Goal: Task Accomplishment & Management: Manage account settings

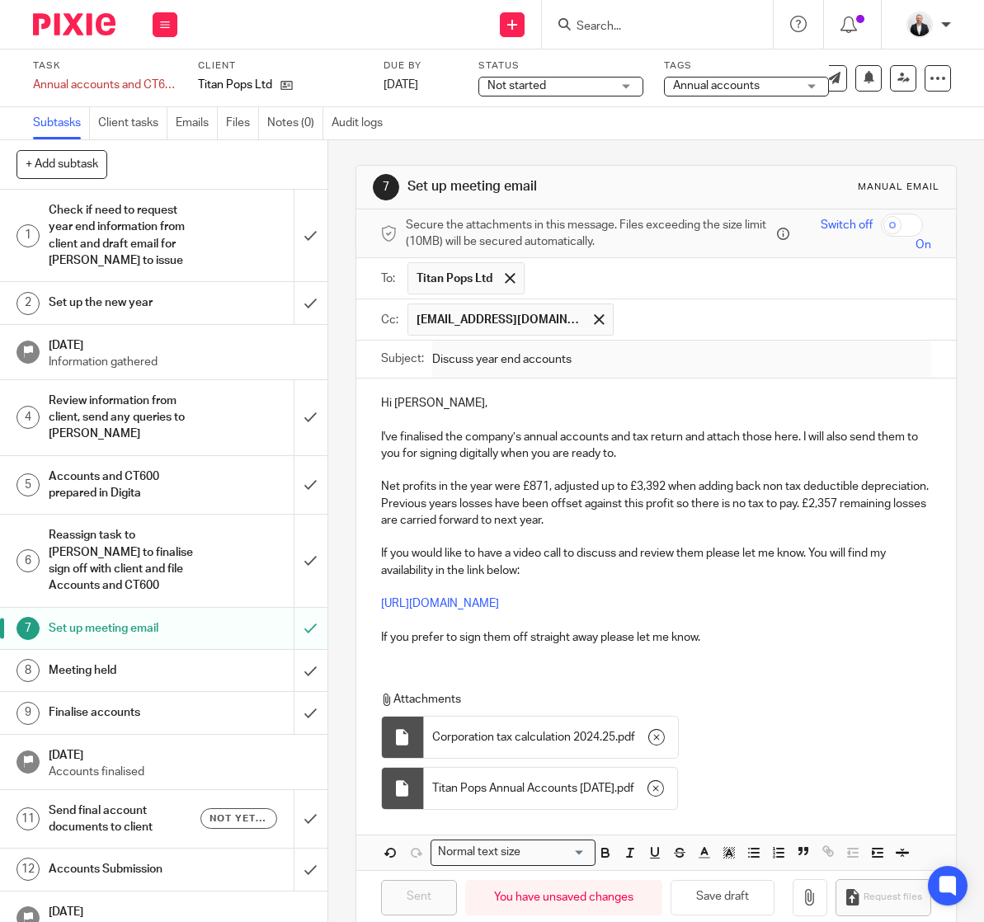
click at [653, 25] on input "Search" at bounding box center [649, 27] width 148 height 15
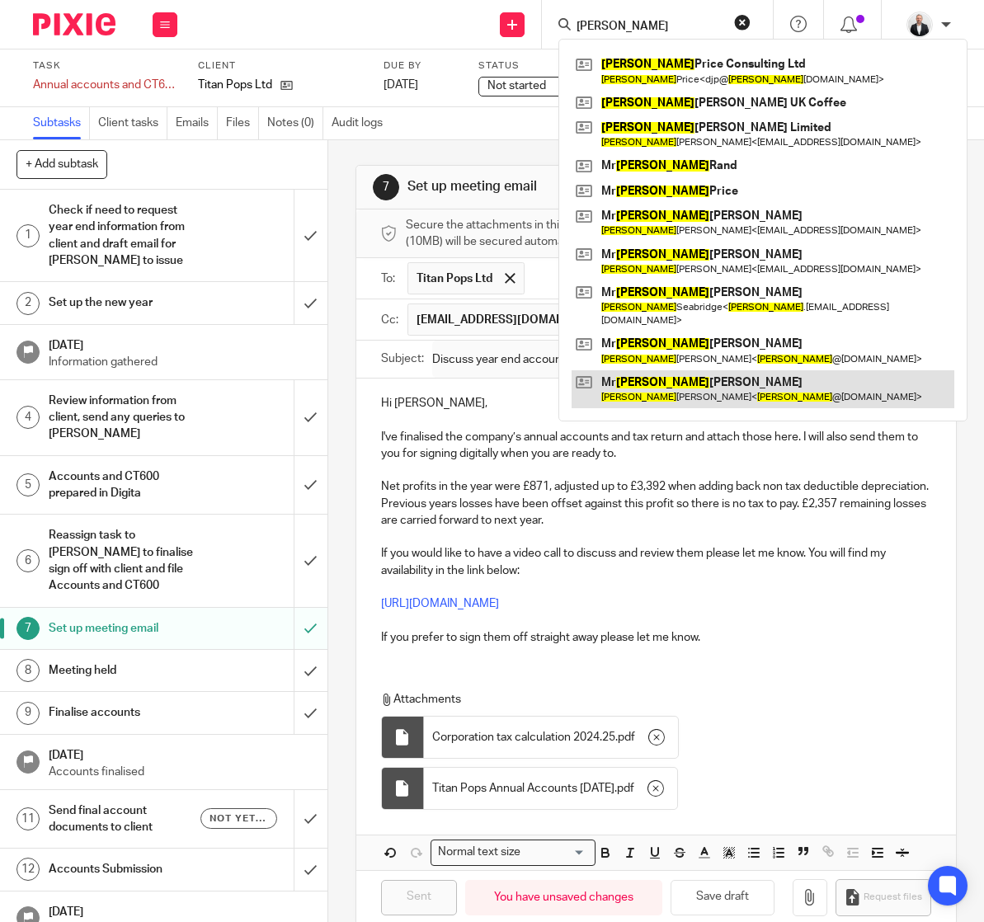
type input "david"
click at [718, 389] on link at bounding box center [763, 389] width 383 height 38
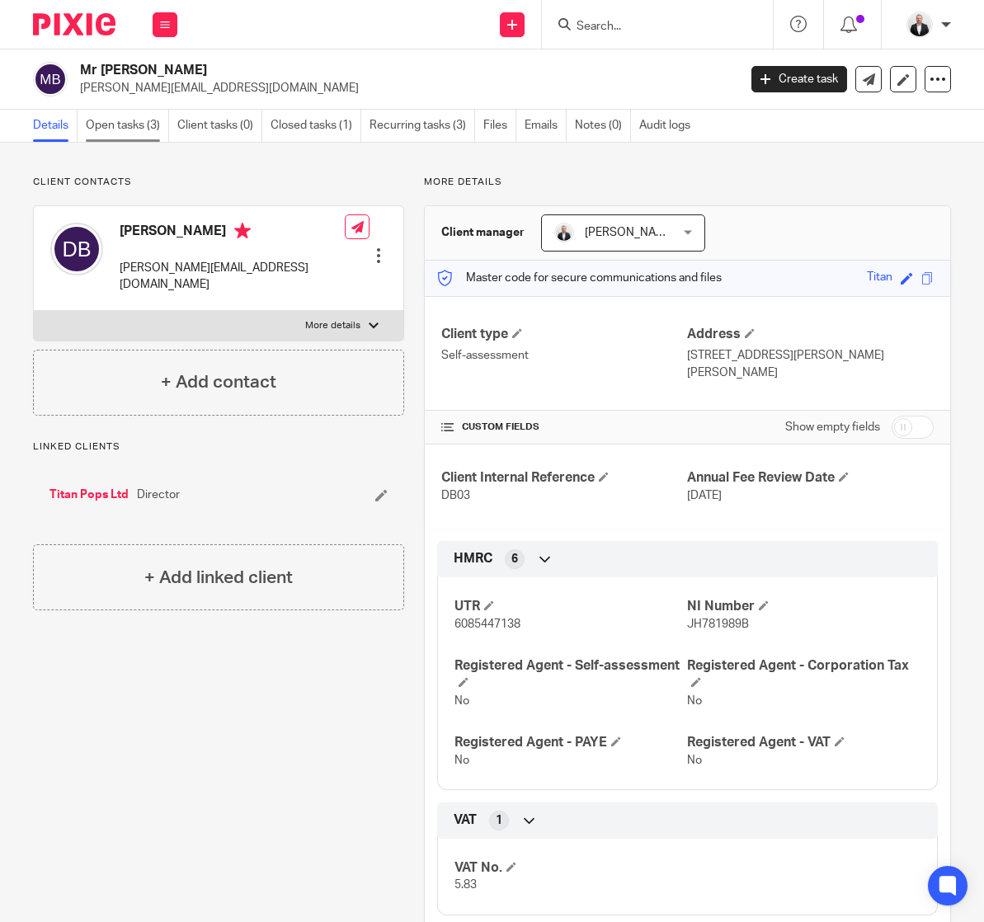
click at [139, 126] on link "Open tasks (3)" at bounding box center [127, 126] width 83 height 32
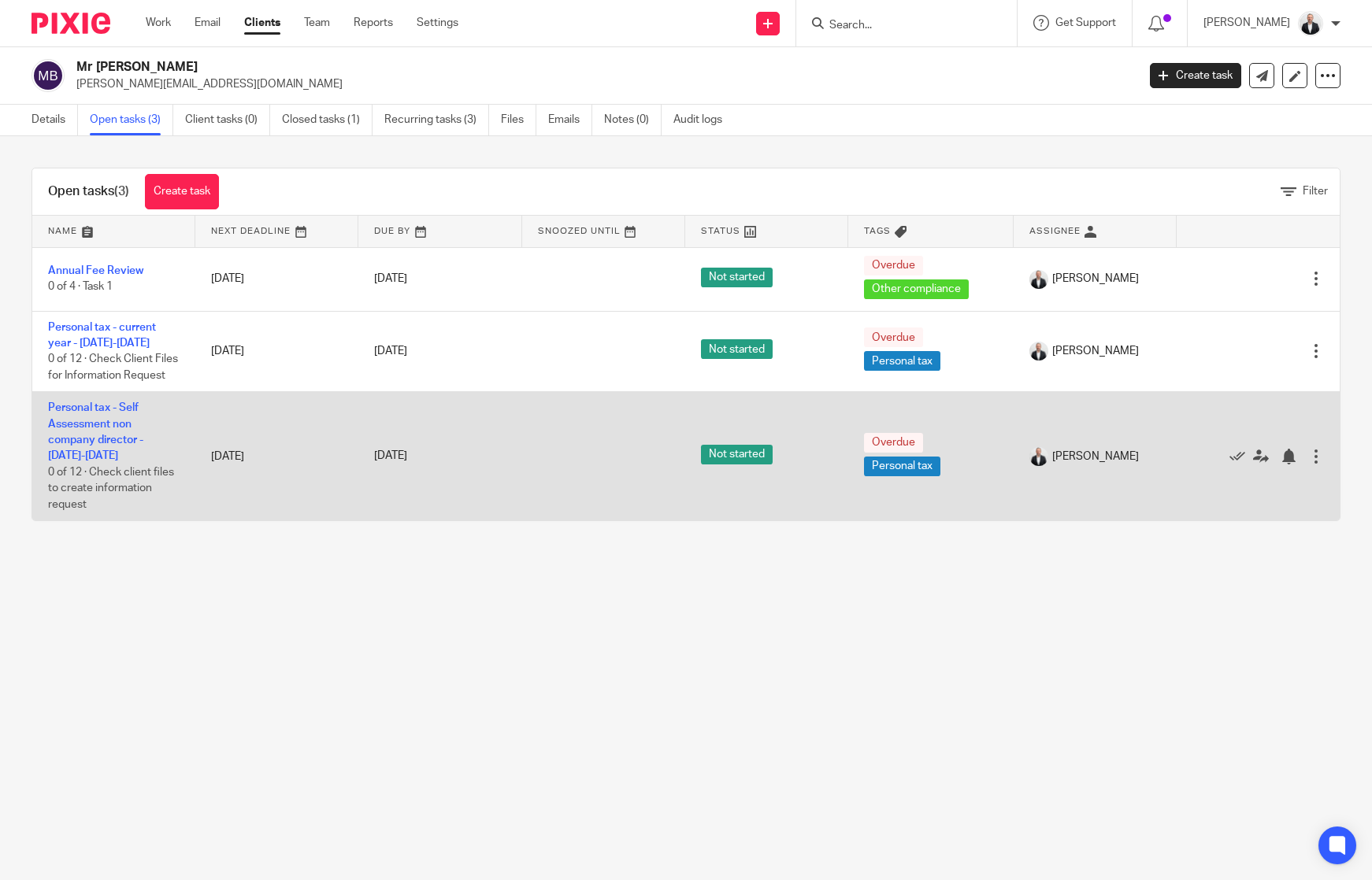
click at [939, 465] on div at bounding box center [1316, 456] width 15 height 15
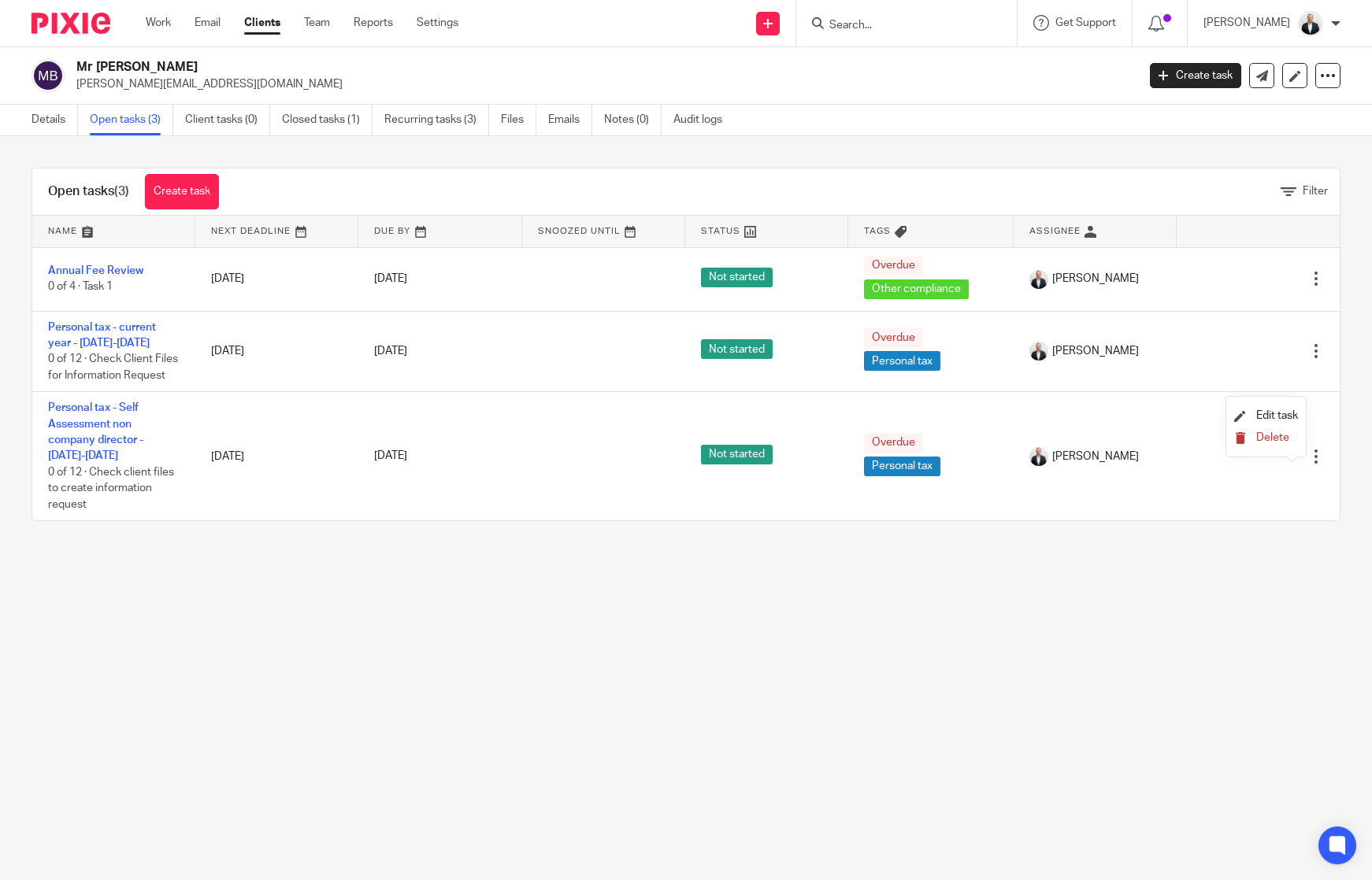
click at [939, 437] on span "Delete" at bounding box center [1273, 438] width 33 height 11
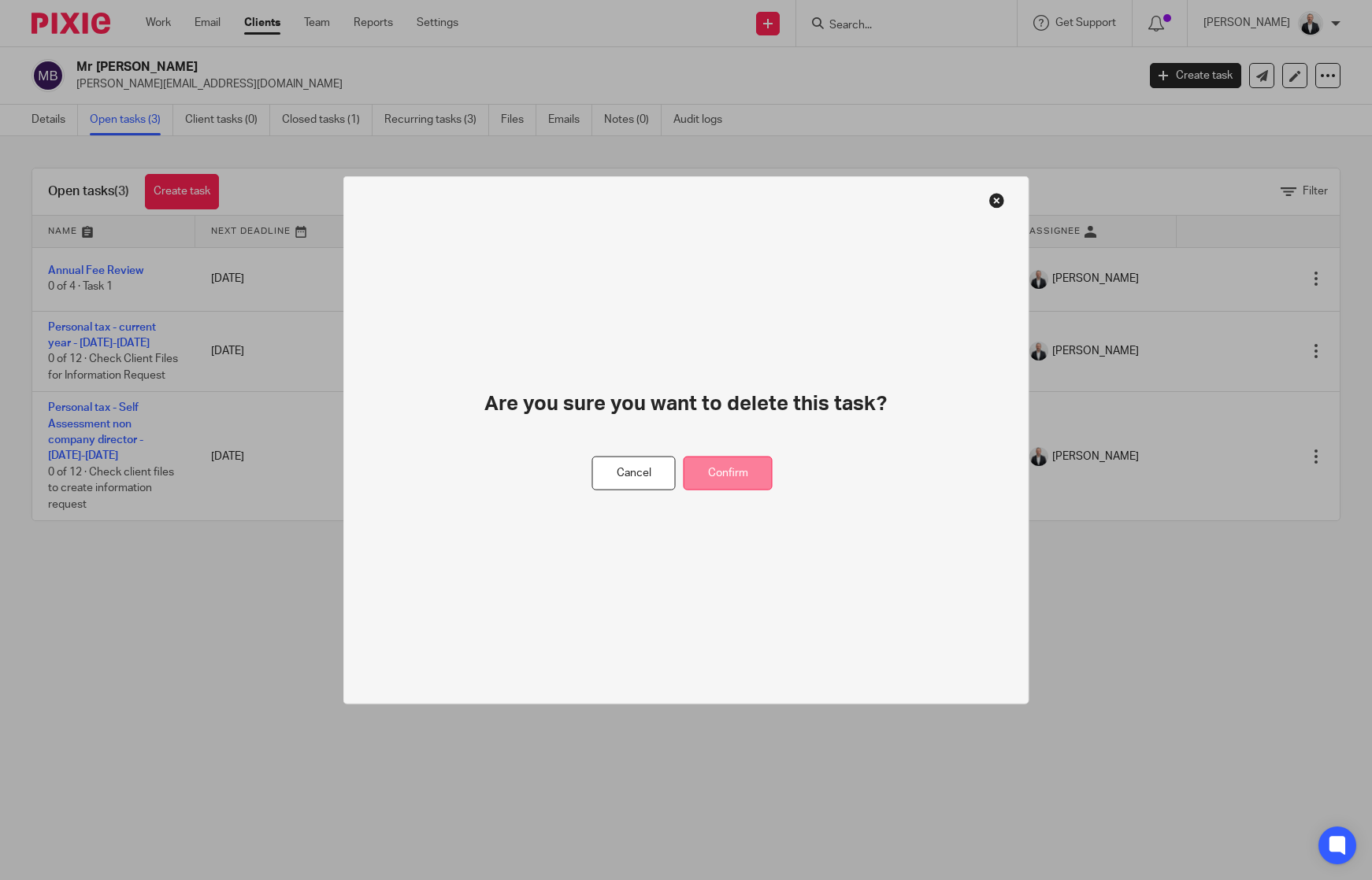
click at [758, 468] on button "Confirm" at bounding box center [728, 472] width 89 height 33
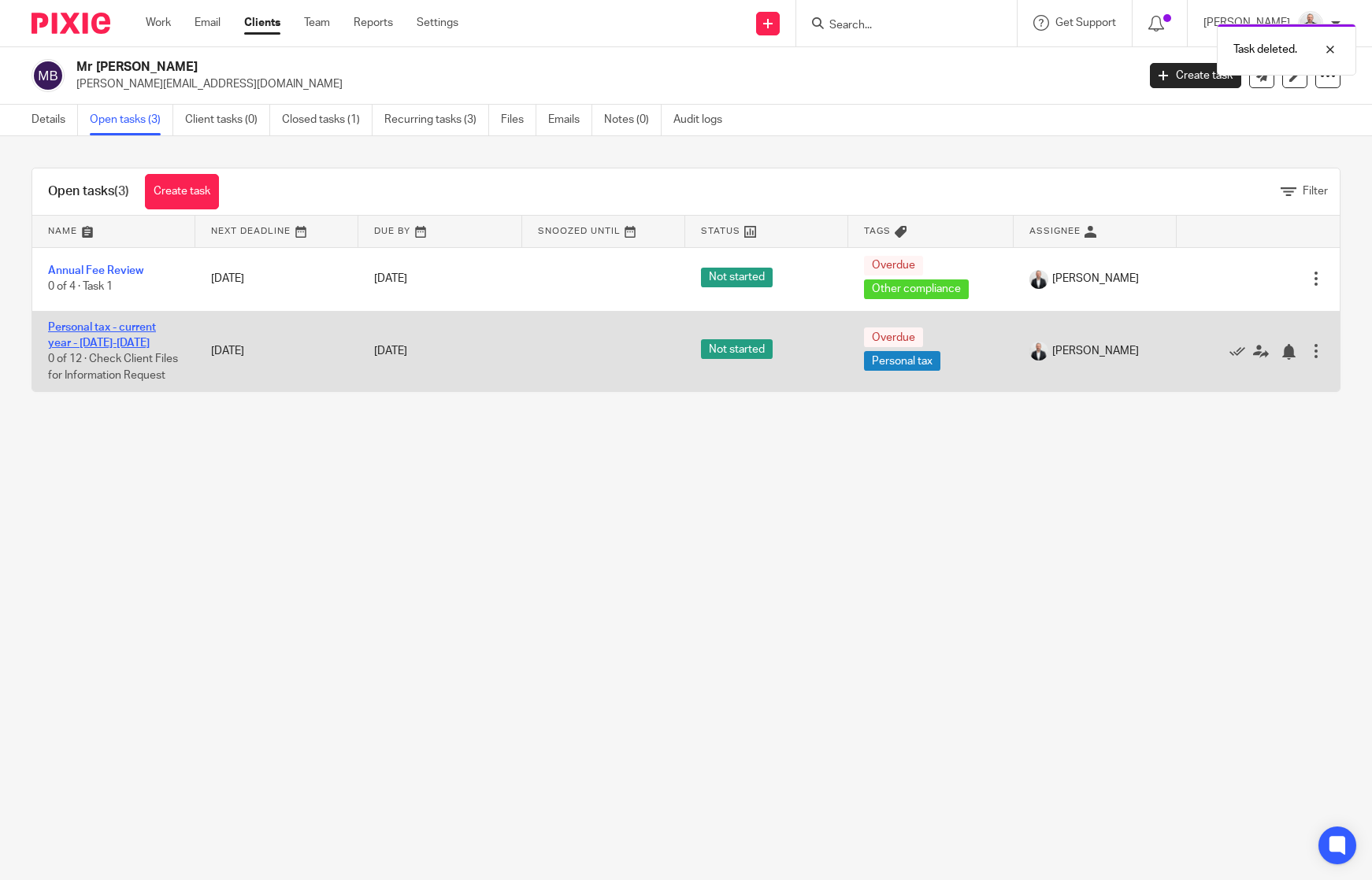
click at [137, 328] on link "Personal tax - current year - [DATE]-[DATE]" at bounding box center [101, 335] width 108 height 27
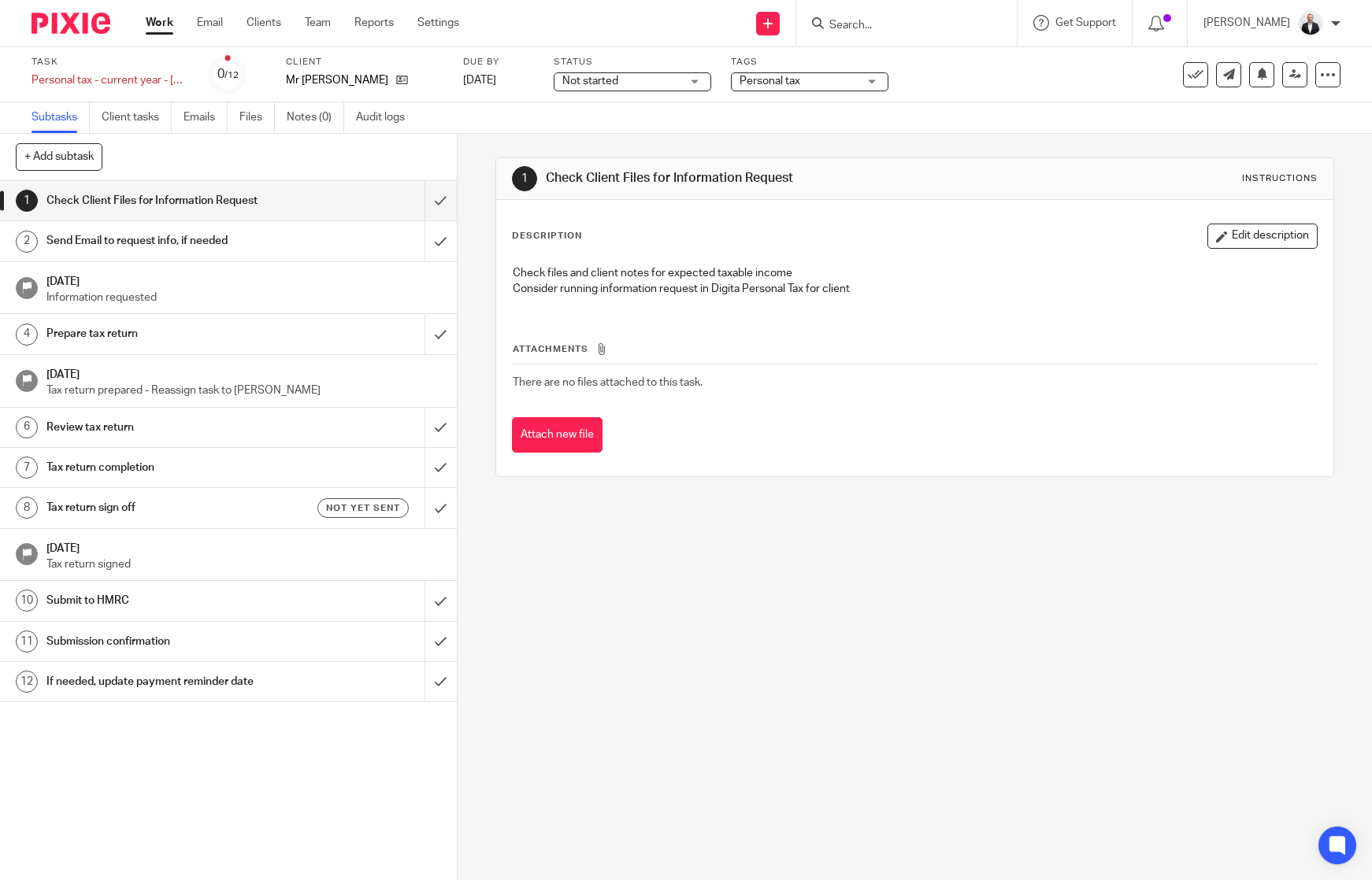
click at [218, 503] on h1 "Tax return sign off" at bounding box center [167, 508] width 242 height 24
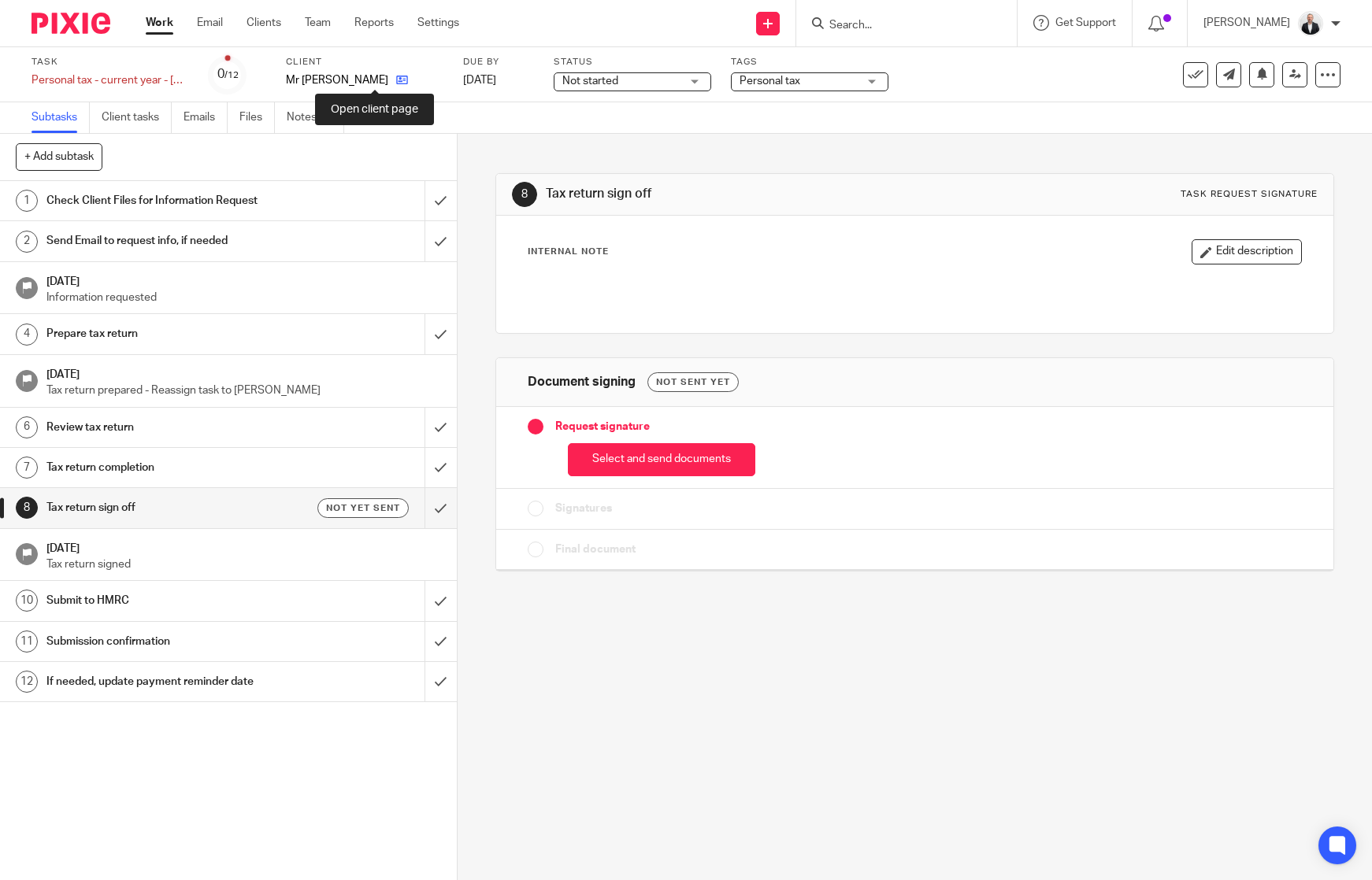
click at [396, 85] on icon at bounding box center [402, 80] width 11 height 11
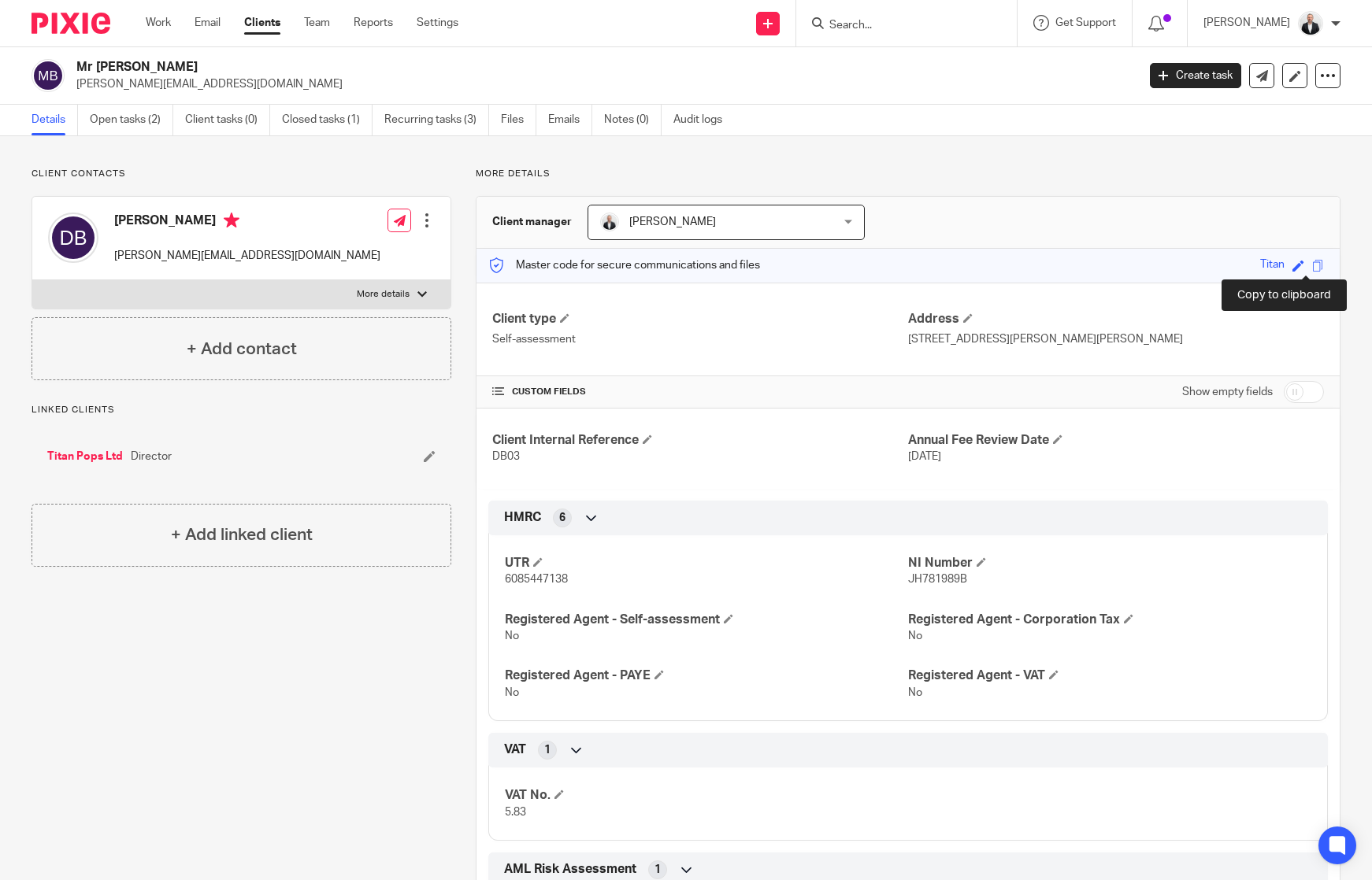
click at [1312, 267] on span at bounding box center [1318, 265] width 11 height 11
click at [146, 120] on link "Open tasks (2)" at bounding box center [131, 120] width 83 height 31
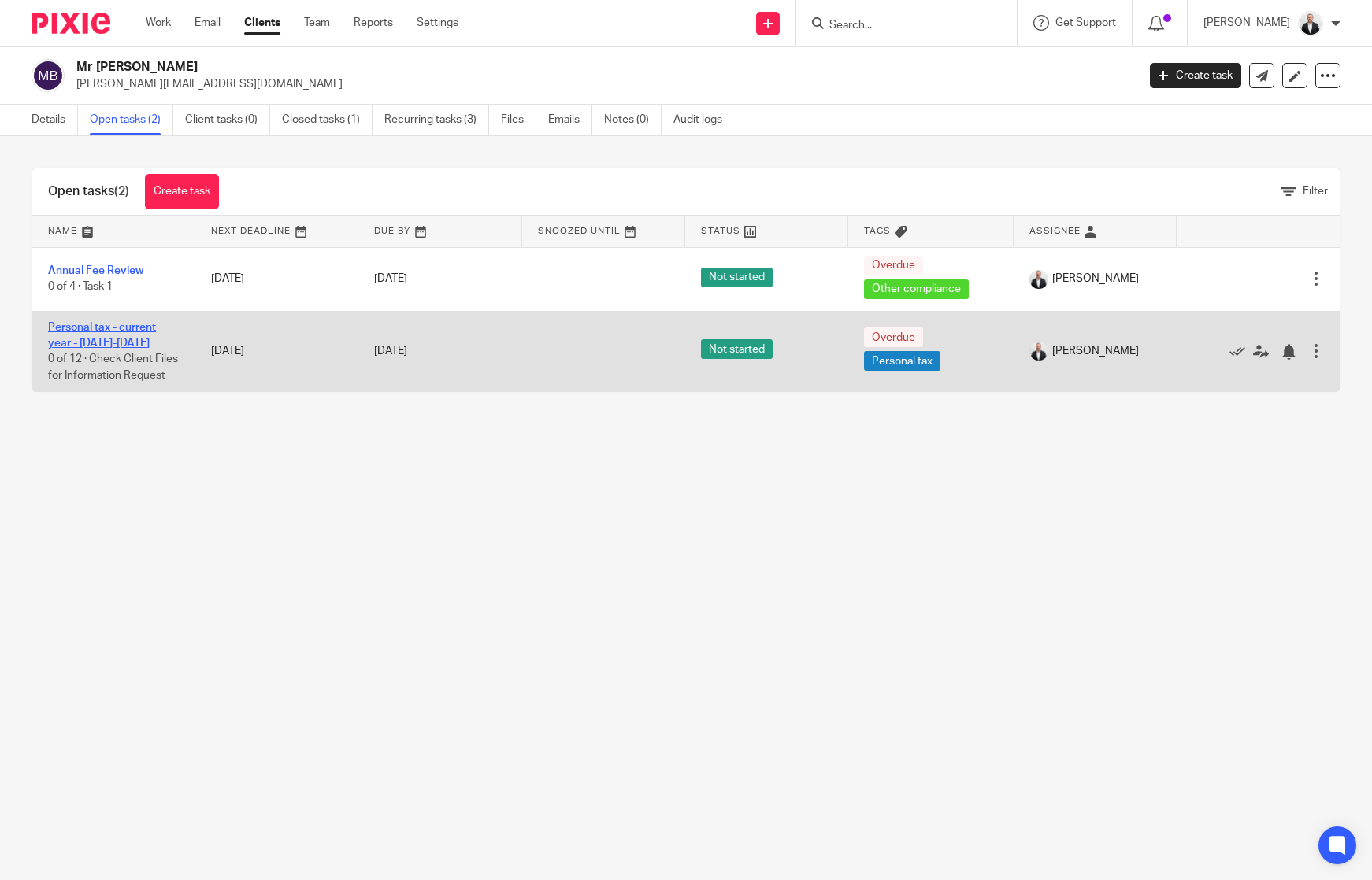
click at [120, 324] on link "Personal tax - current year - 2025-2026" at bounding box center [101, 335] width 108 height 27
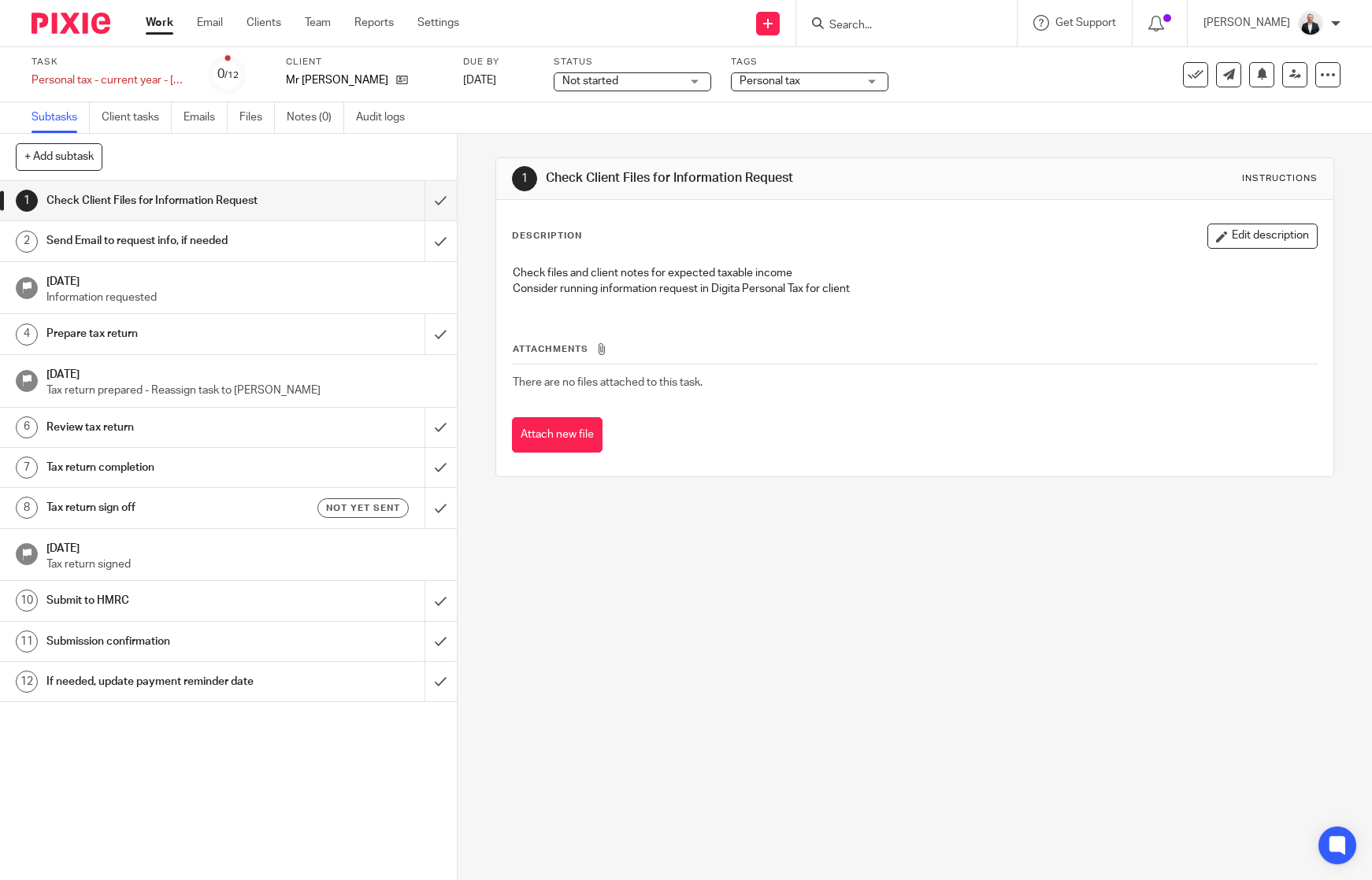
click at [241, 506] on h1 "Tax return sign off" at bounding box center [167, 508] width 242 height 24
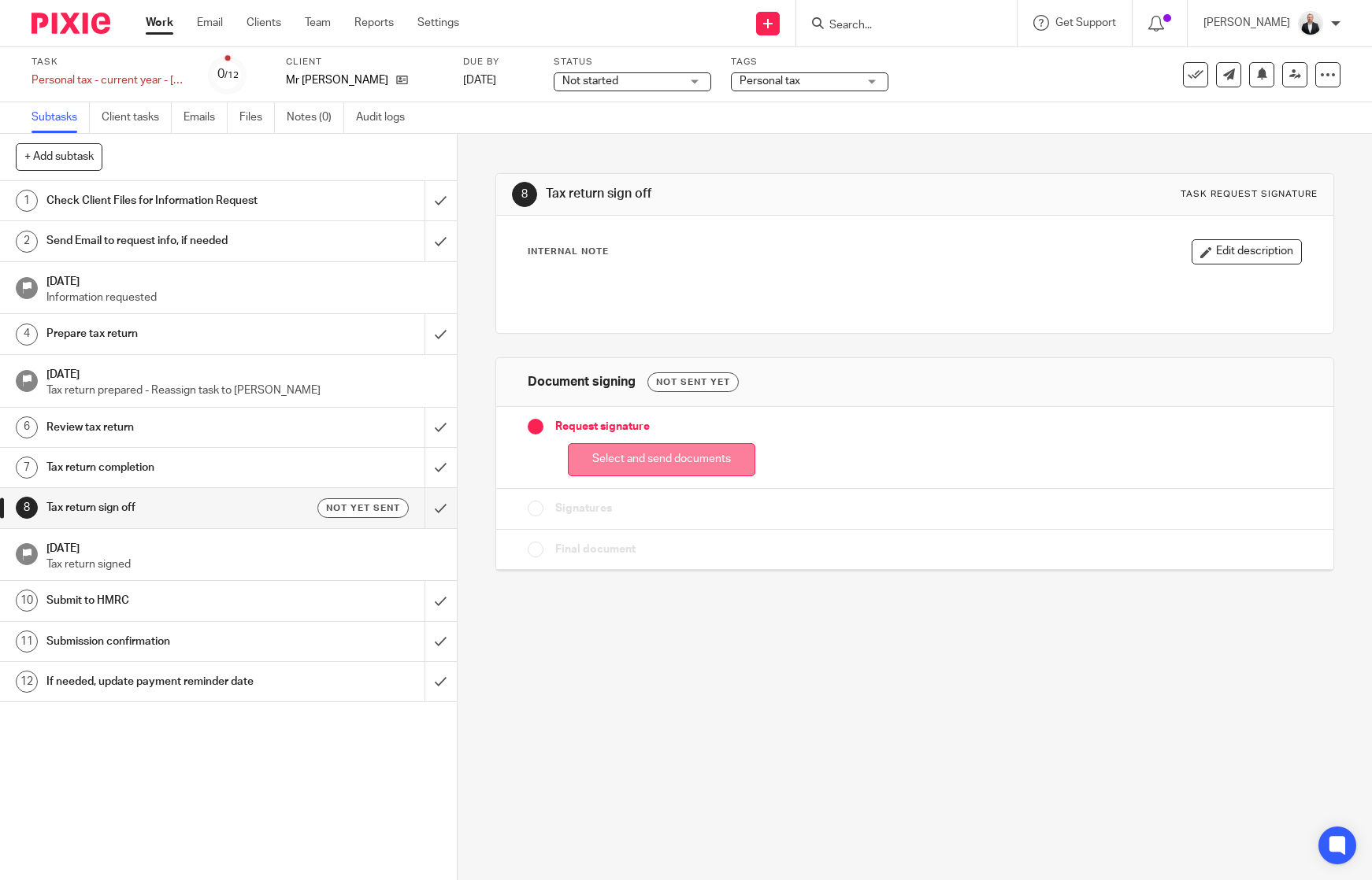
click at [692, 453] on button "Select and send documents" at bounding box center [662, 459] width 187 height 33
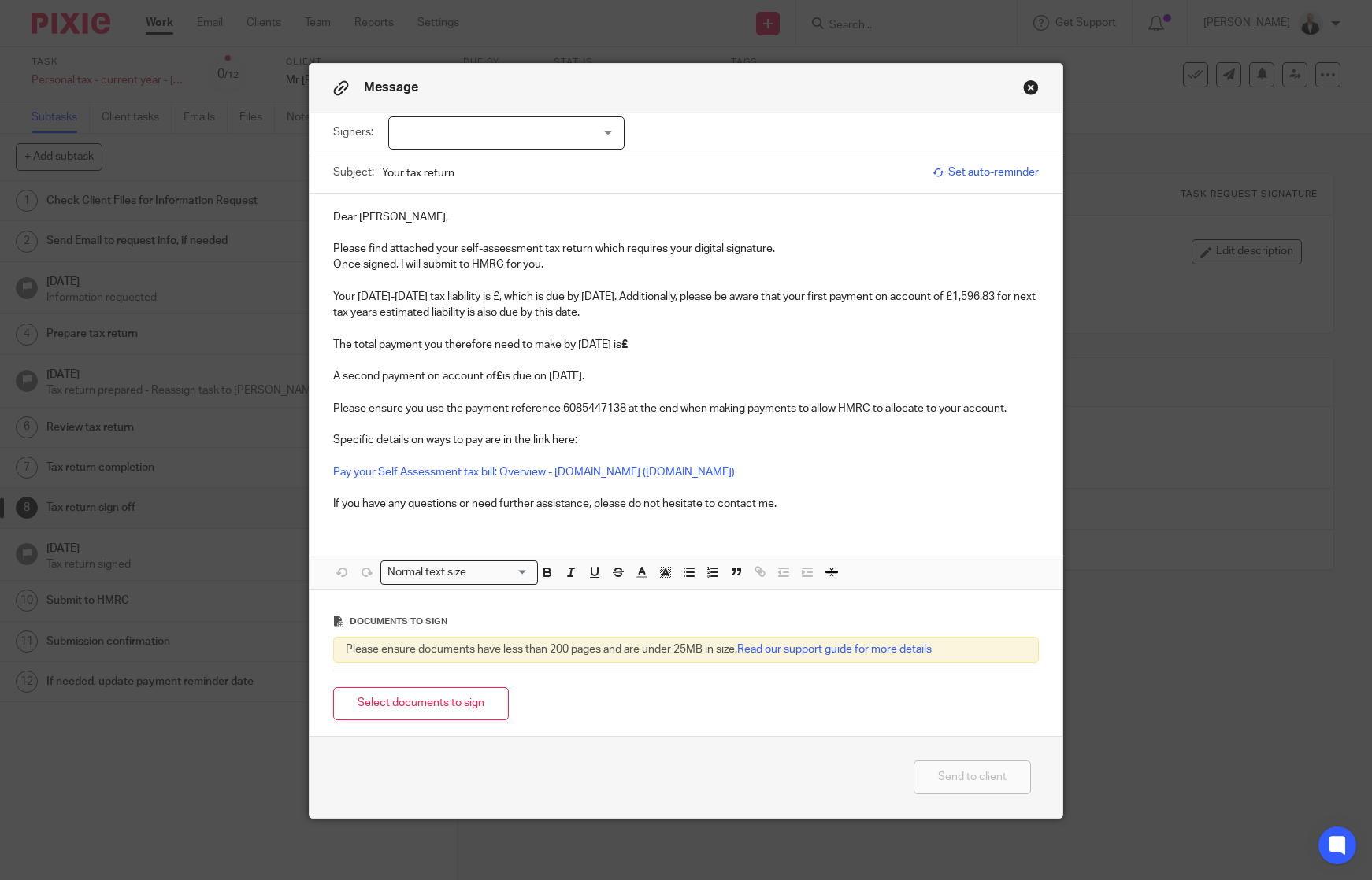
click at [601, 133] on div at bounding box center [506, 133] width 236 height 33
click at [556, 168] on li "[PERSON_NAME]" at bounding box center [500, 166] width 235 height 32
checkbox input "true"
click at [782, 227] on p at bounding box center [686, 233] width 706 height 15
click at [333, 220] on p "Dear David," at bounding box center [686, 217] width 706 height 15
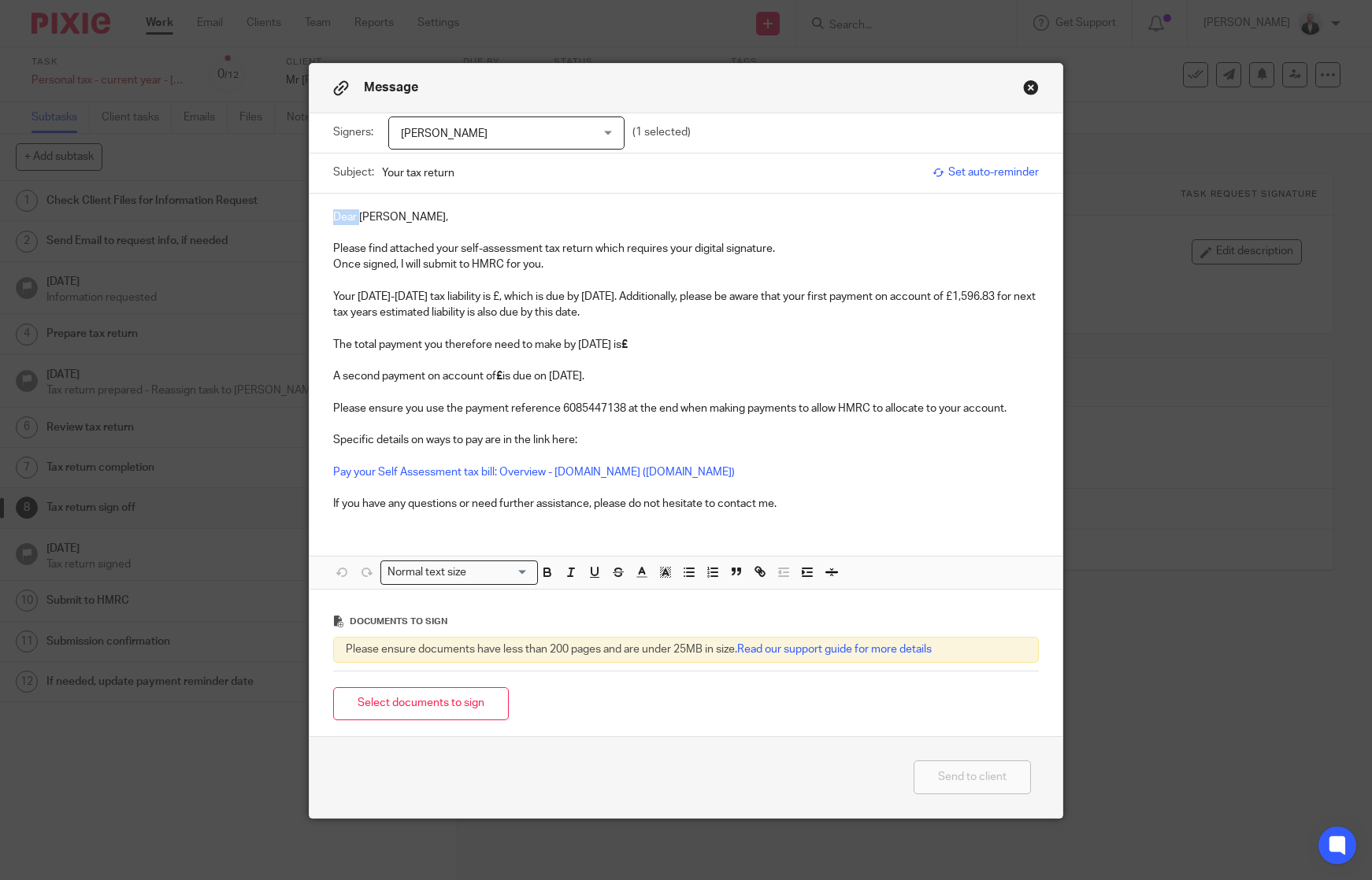
click at [333, 220] on p "Dear David," at bounding box center [686, 217] width 706 height 15
click at [333, 267] on p "Once signed, I will submit to HMRC for you." at bounding box center [686, 264] width 706 height 15
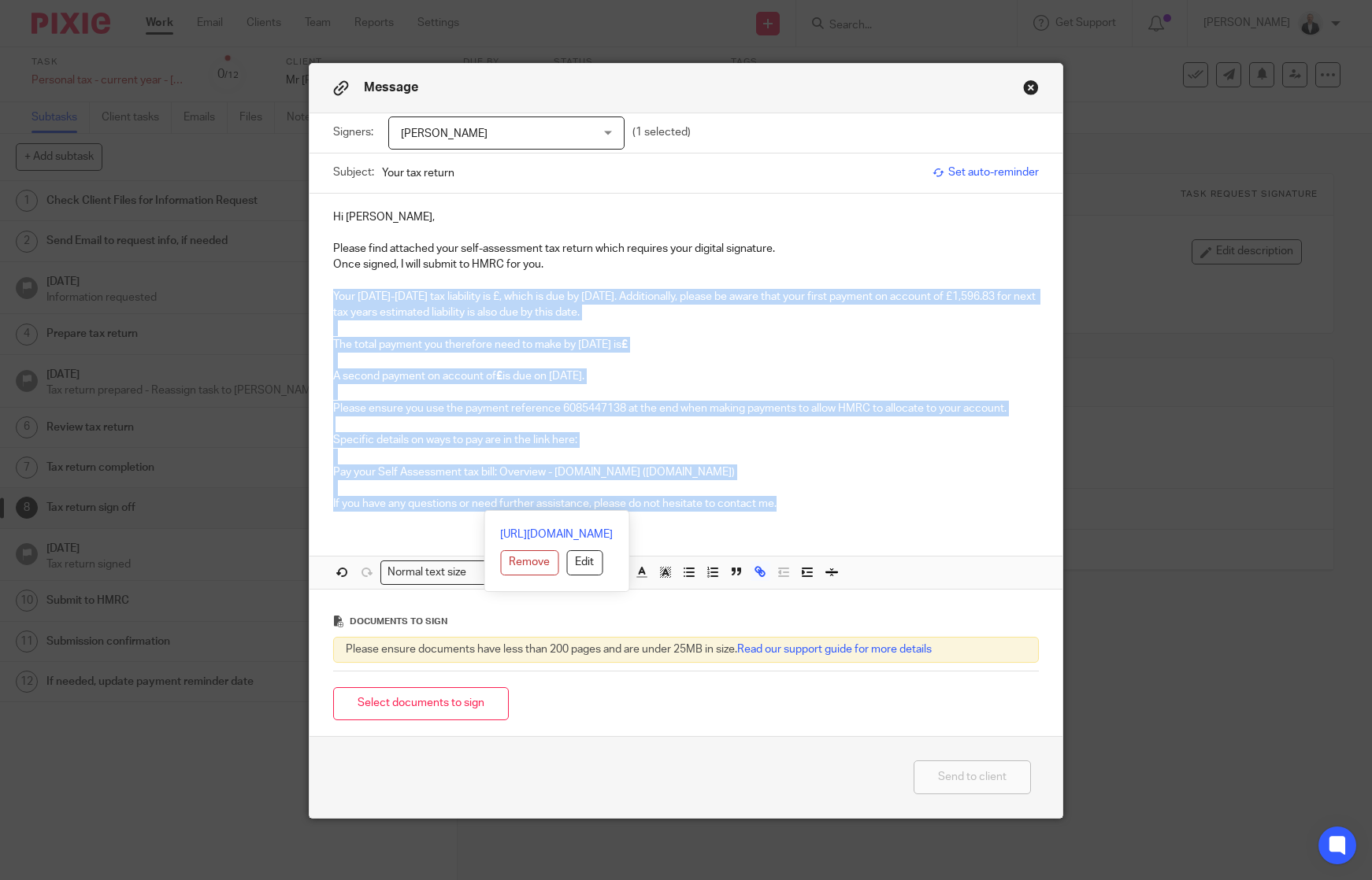
drag, startPoint x: 328, startPoint y: 295, endPoint x: 782, endPoint y: 515, distance: 504.5
click at [782, 515] on div "Hi David, Please find attached your self-assessment tax return which requires y…" at bounding box center [686, 359] width 753 height 330
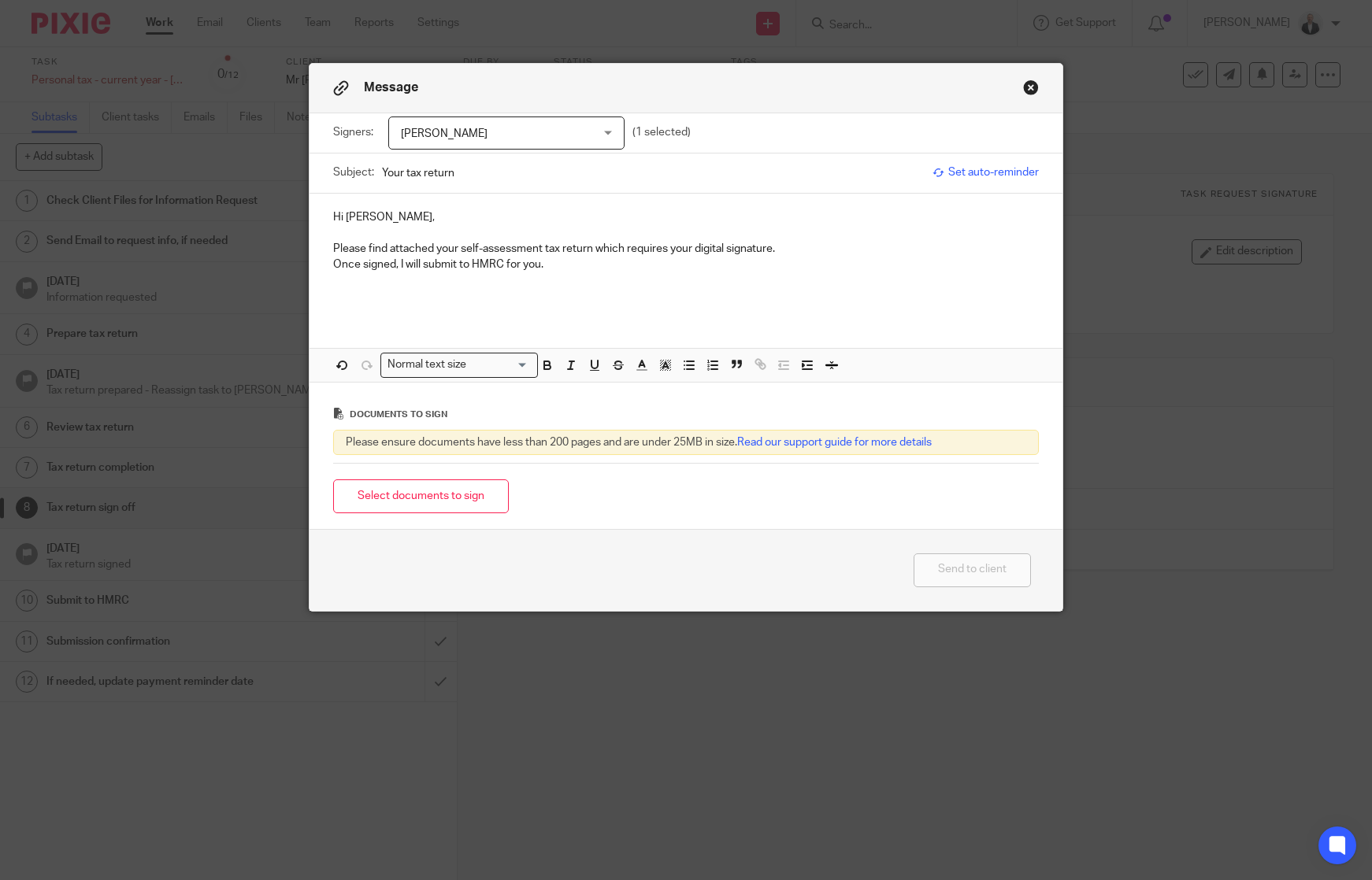
click at [461, 245] on p "Please find attached your self-assessment tax return which requires your digita…" at bounding box center [686, 248] width 706 height 15
click at [860, 245] on p "Please find attached your completed self-assessment tax return which requires y…" at bounding box center [686, 248] width 706 height 15
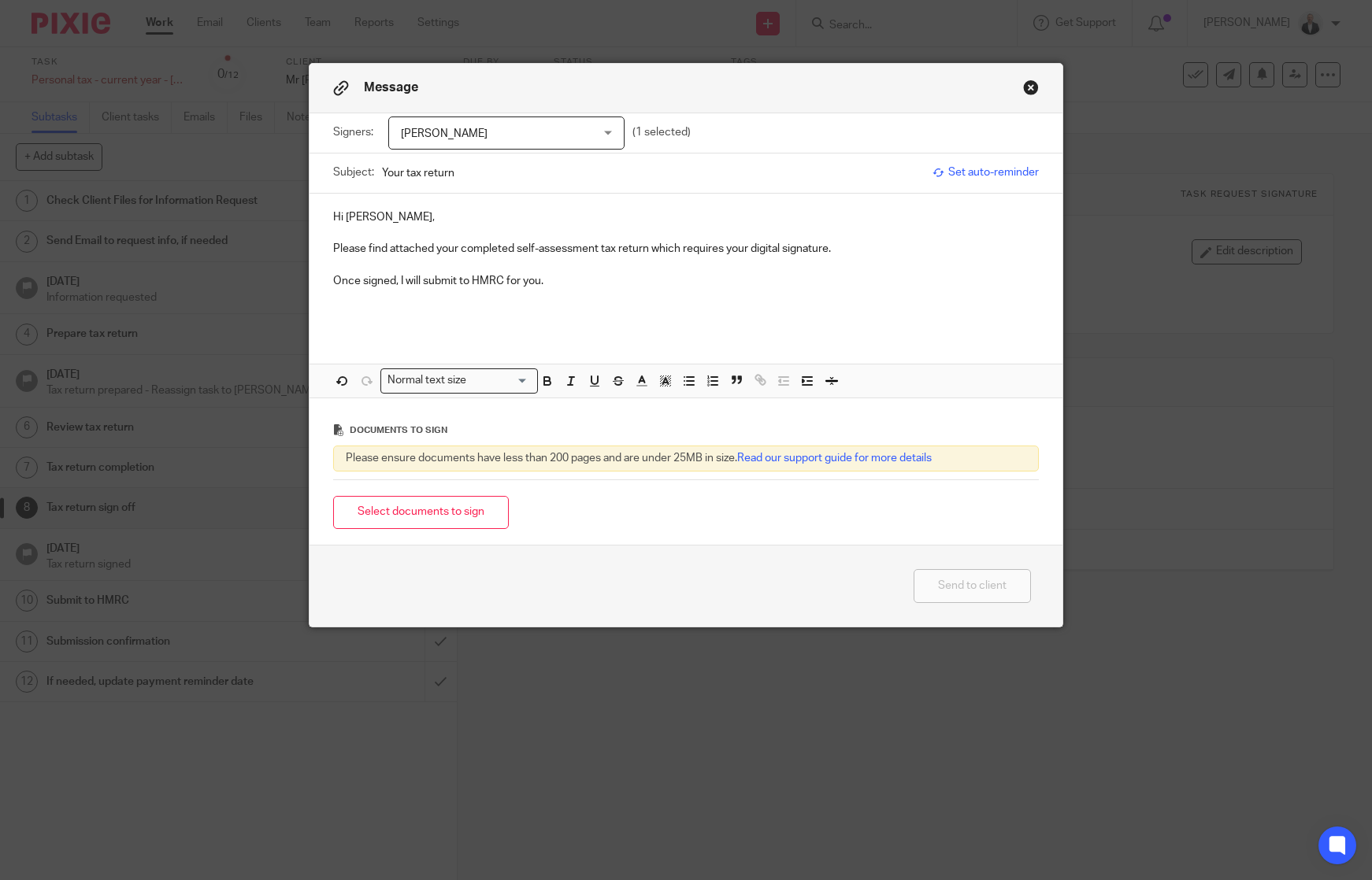
click at [988, 179] on span "Set auto-reminder" at bounding box center [985, 172] width 106 height 15
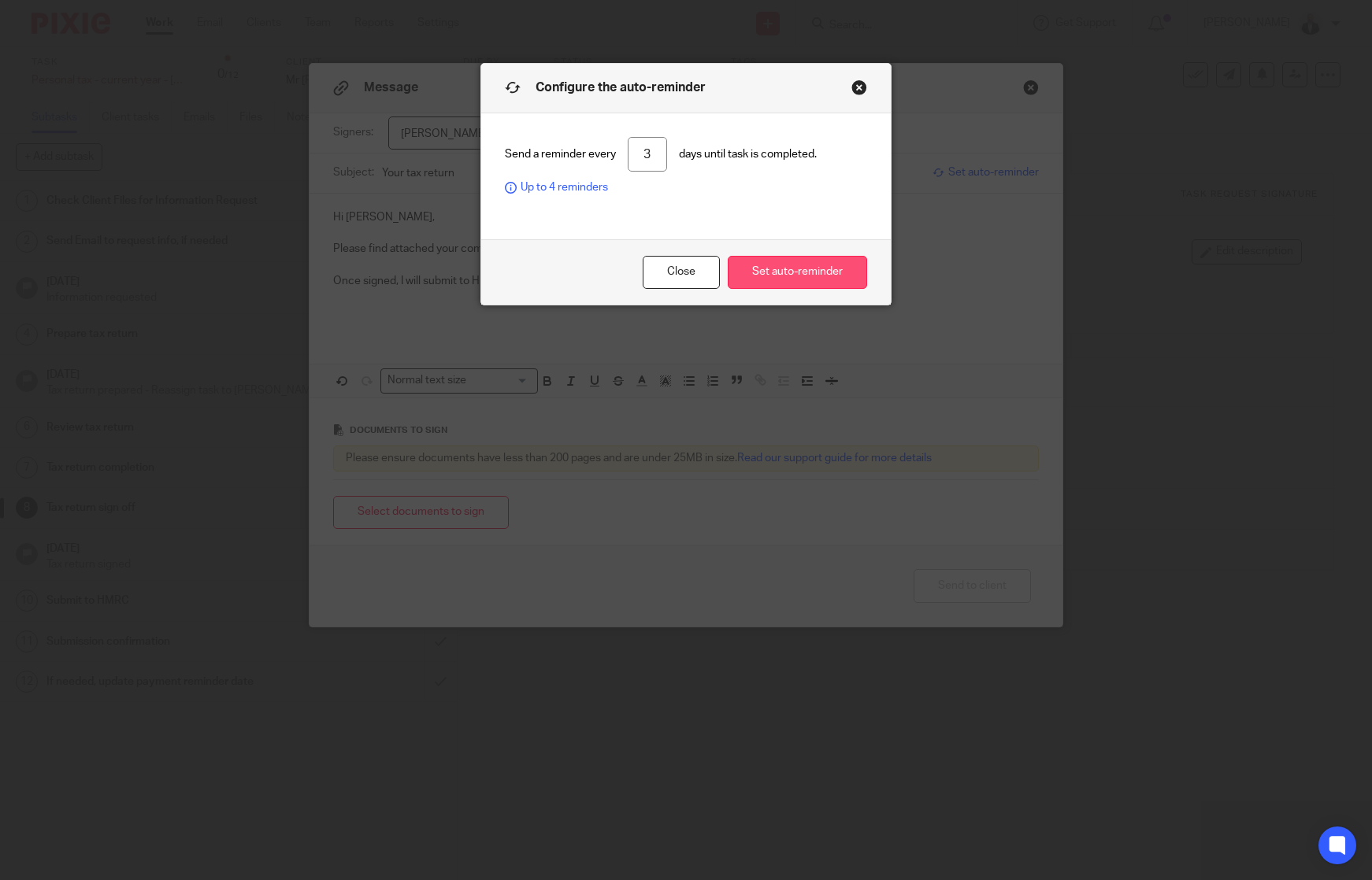
click at [794, 272] on button "Set auto-reminder" at bounding box center [797, 272] width 139 height 33
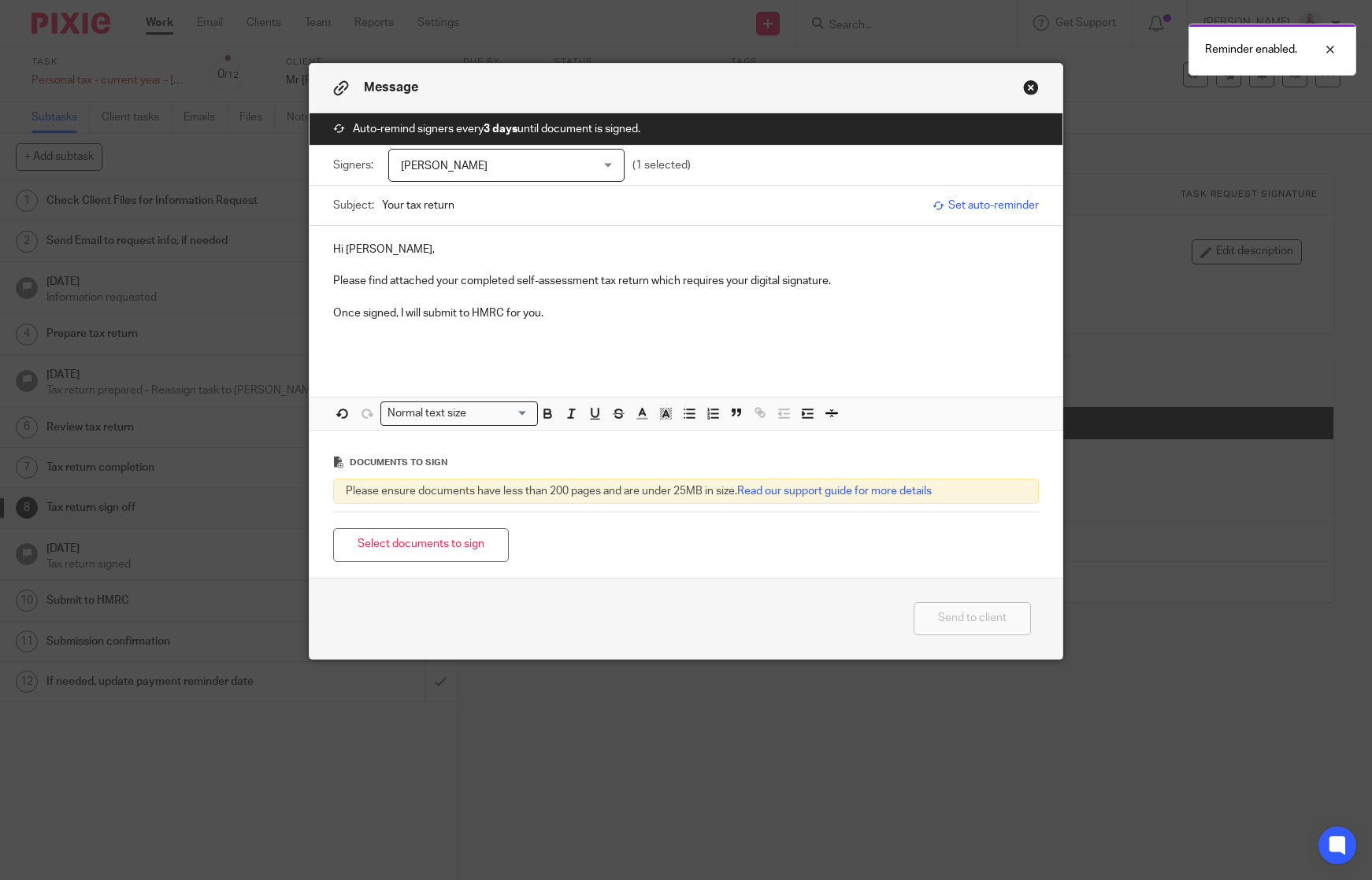
click at [902, 274] on p "Please find attached your completed self-assessment tax return which requires y…" at bounding box center [686, 281] width 706 height 15
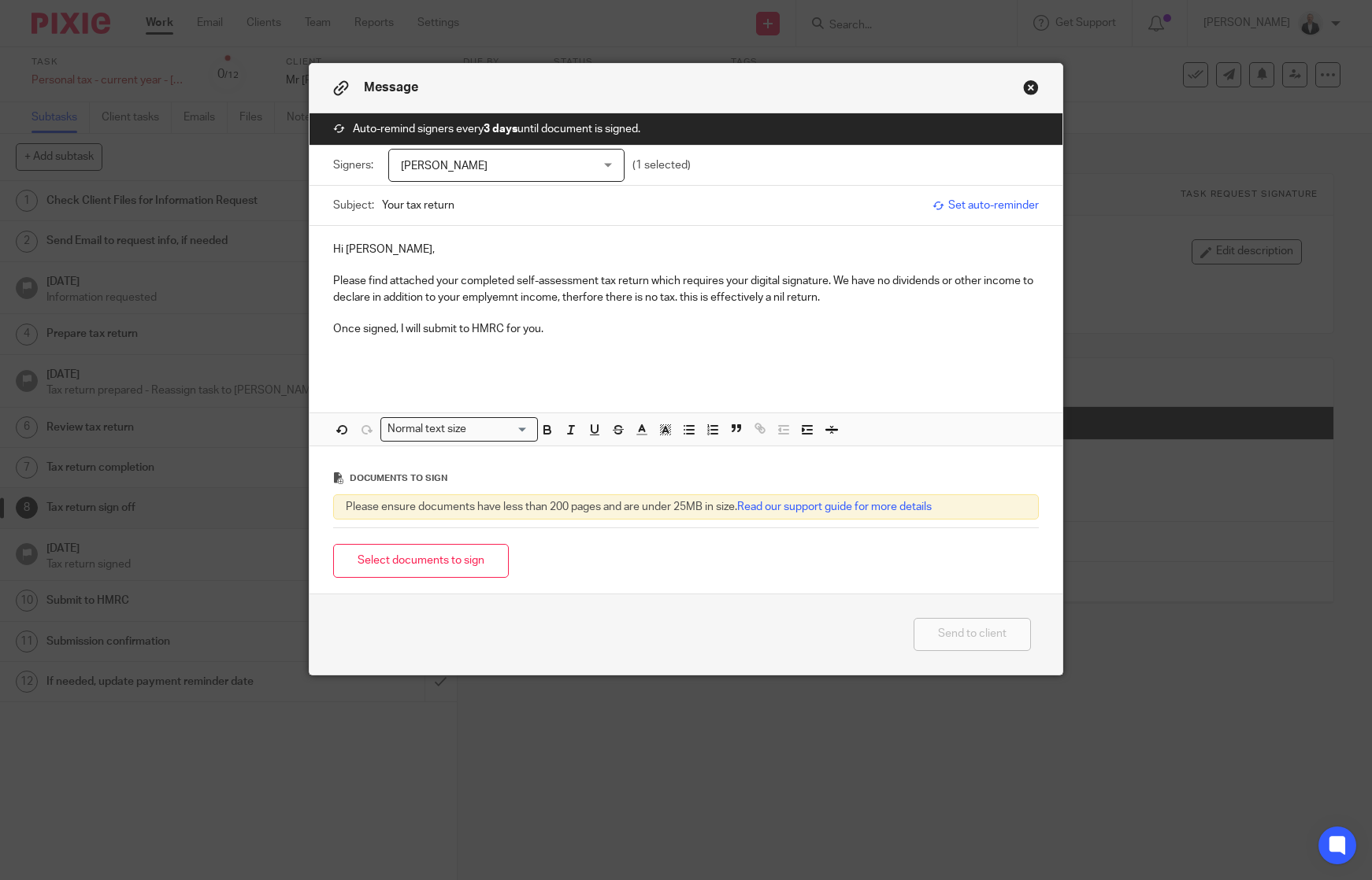
click at [602, 326] on p "Once signed, I will submit to HMRC for you." at bounding box center [686, 329] width 706 height 15
click at [588, 290] on p "Please find attached your completed self-assessment tax return which requires y…" at bounding box center [686, 289] width 706 height 32
click at [581, 295] on p "Please find attached your completed self-assessment tax return which requires y…" at bounding box center [686, 289] width 706 height 32
click at [489, 295] on p "Please find attached your completed self-assessment tax return which requires y…" at bounding box center [686, 289] width 706 height 32
click at [489, 298] on p "Please find attached your completed self-assessment tax return which requires y…" at bounding box center [686, 289] width 706 height 32
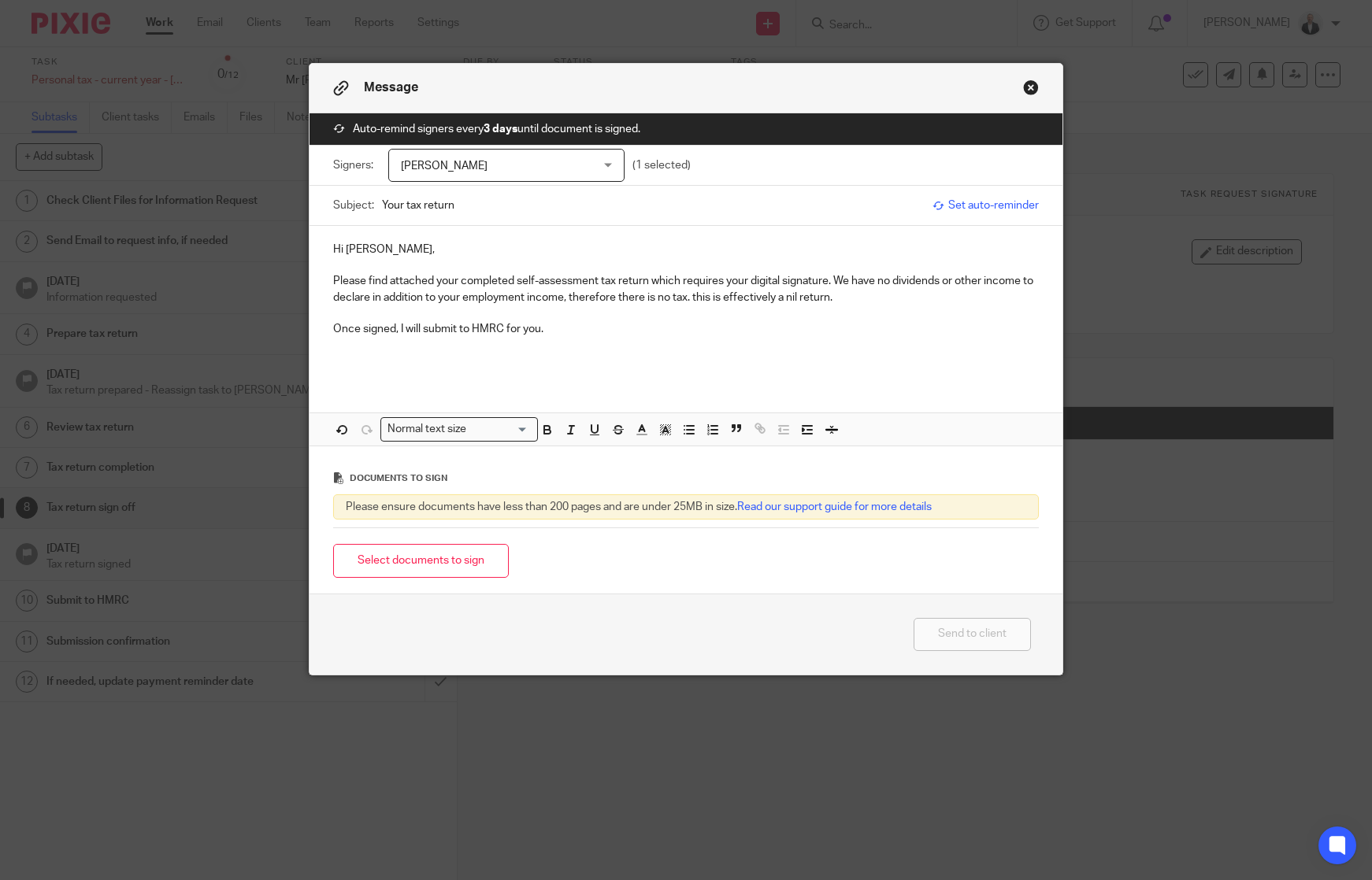
click at [772, 295] on p "Please find attached your completed self-assessment tax return which requires y…" at bounding box center [686, 289] width 706 height 32
click at [822, 279] on p "Please find attached your completed self-assessment tax return which requires y…" at bounding box center [686, 289] width 706 height 32
click at [494, 345] on p at bounding box center [686, 346] width 706 height 15
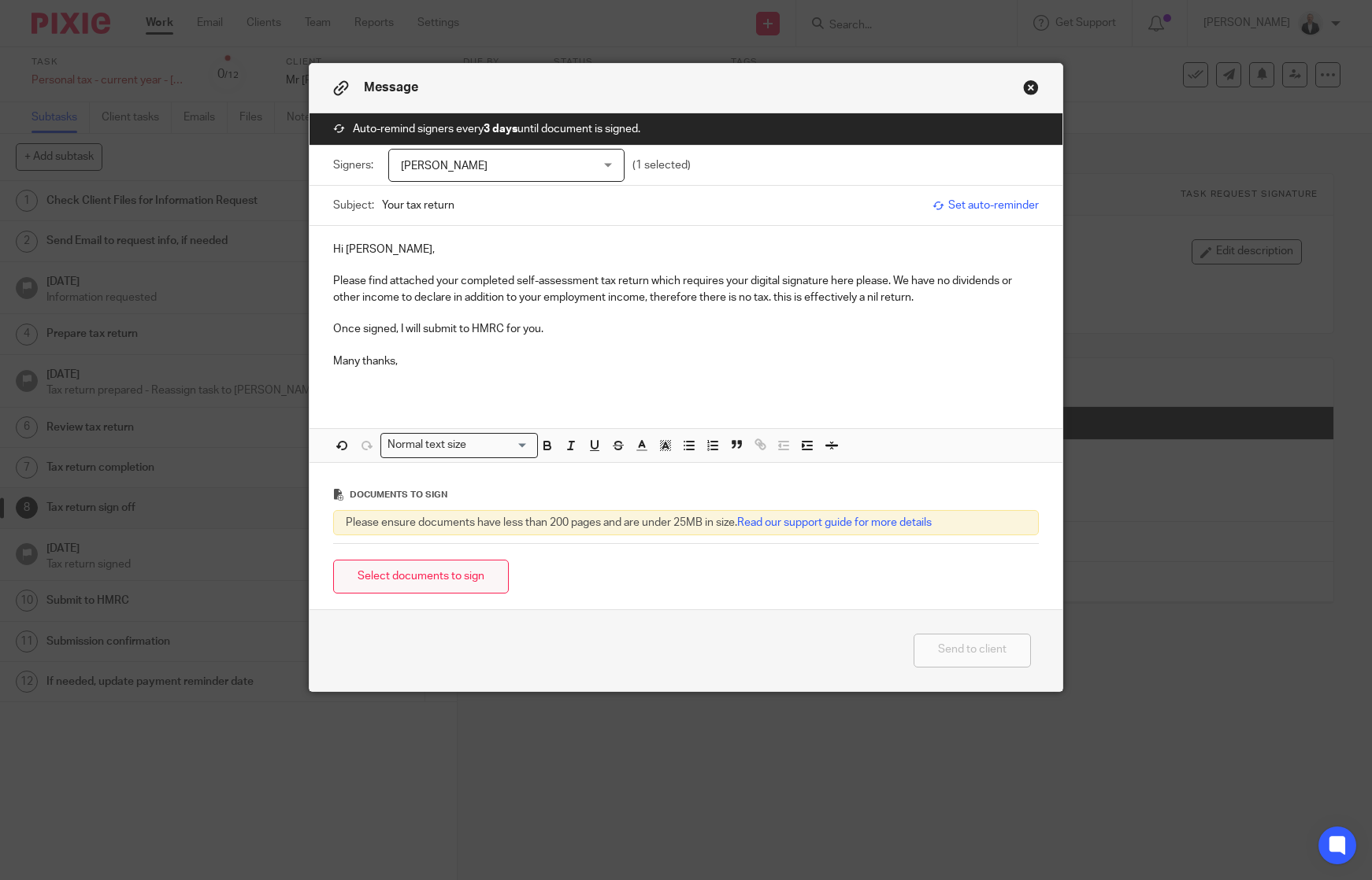
click at [471, 574] on button "Select documents to sign" at bounding box center [421, 576] width 176 height 33
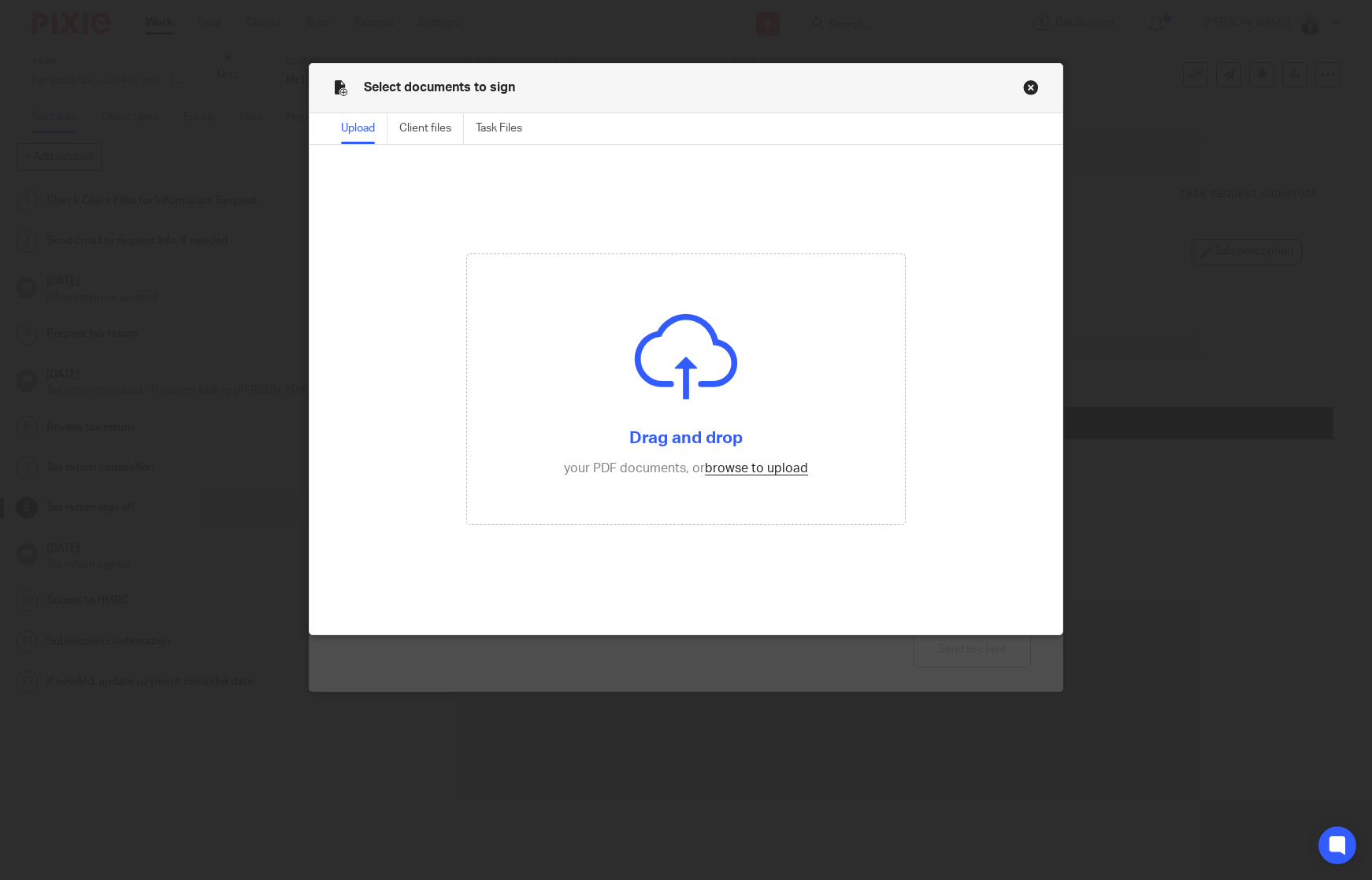
click at [681, 85] on div "Select documents to sign" at bounding box center [686, 89] width 753 height 50
click at [754, 471] on input "file" at bounding box center [686, 388] width 438 height 270
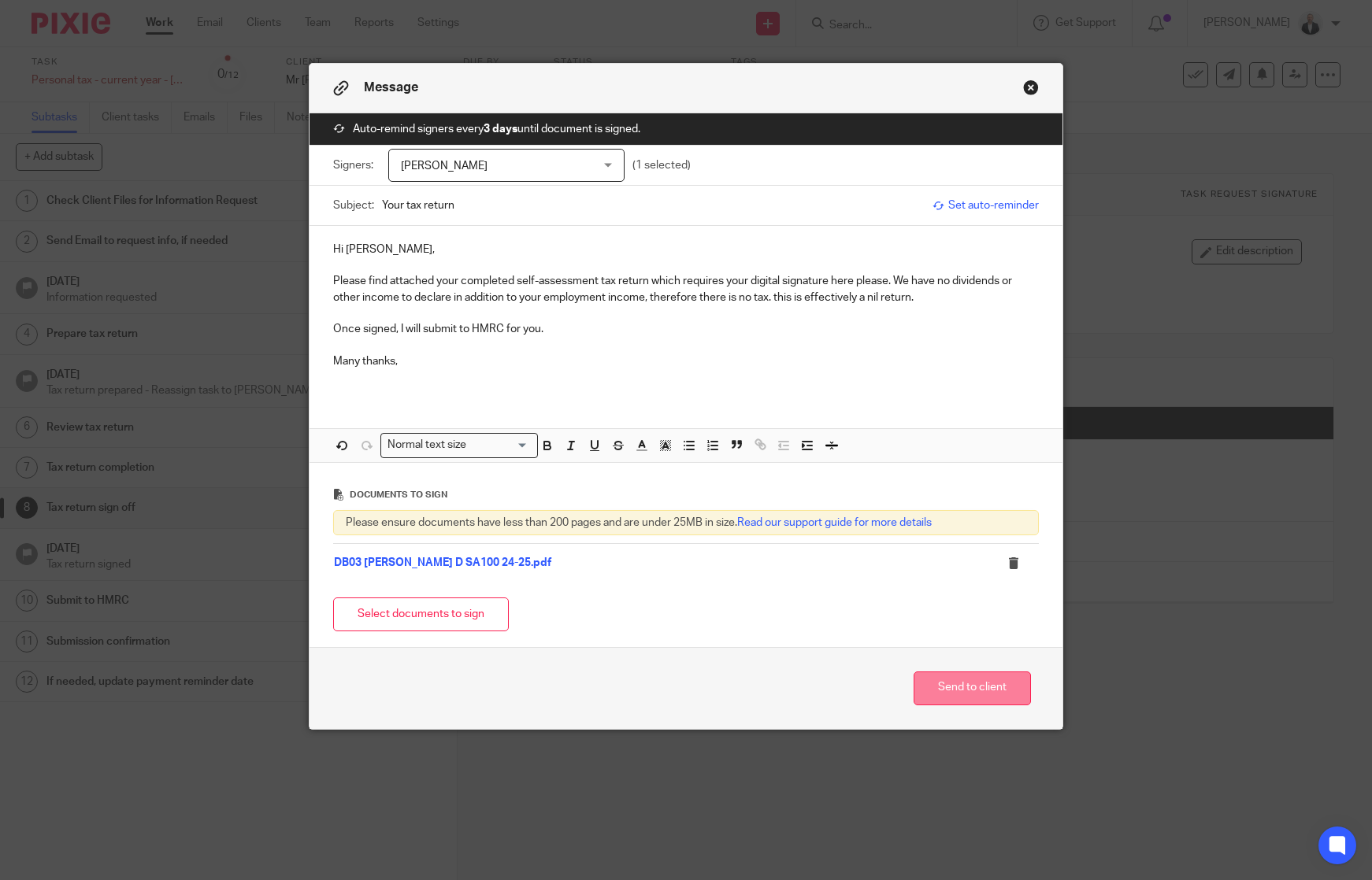
click at [960, 690] on button "Send to client" at bounding box center [972, 688] width 117 height 33
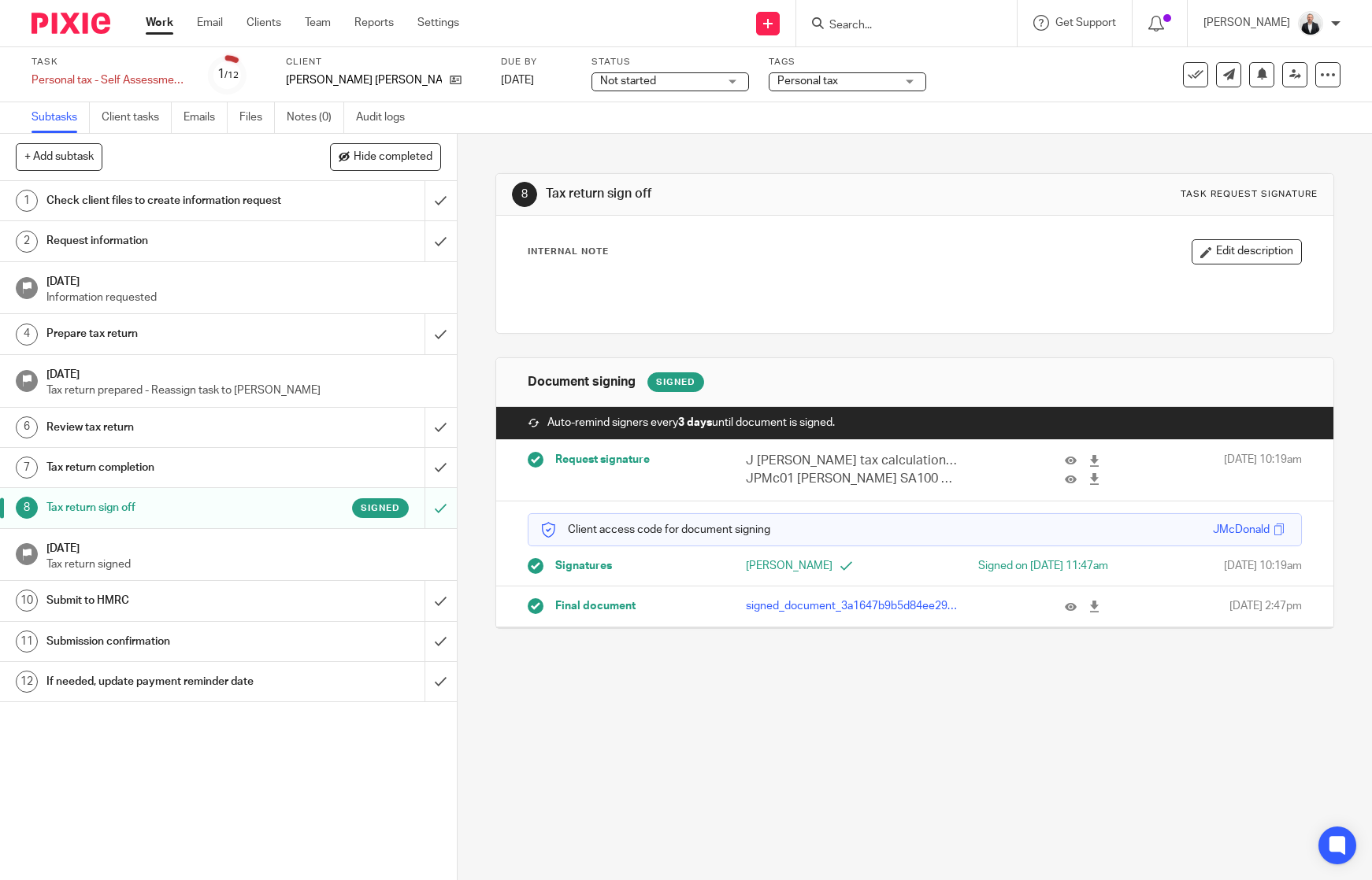
click at [213, 613] on h1 "Submit to HMRC" at bounding box center [167, 600] width 242 height 24
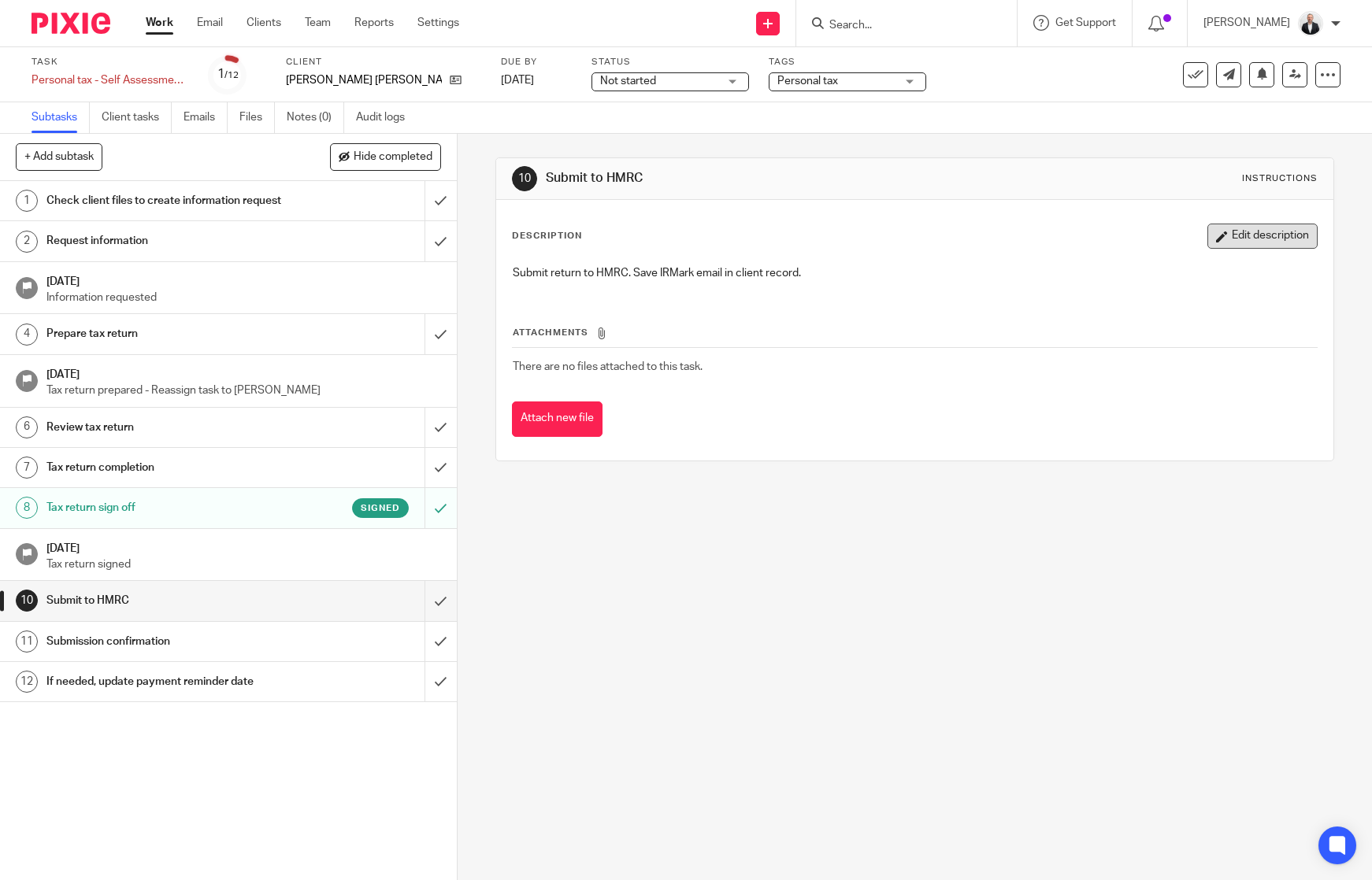
click at [1216, 232] on icon "button" at bounding box center [1222, 237] width 11 height 11
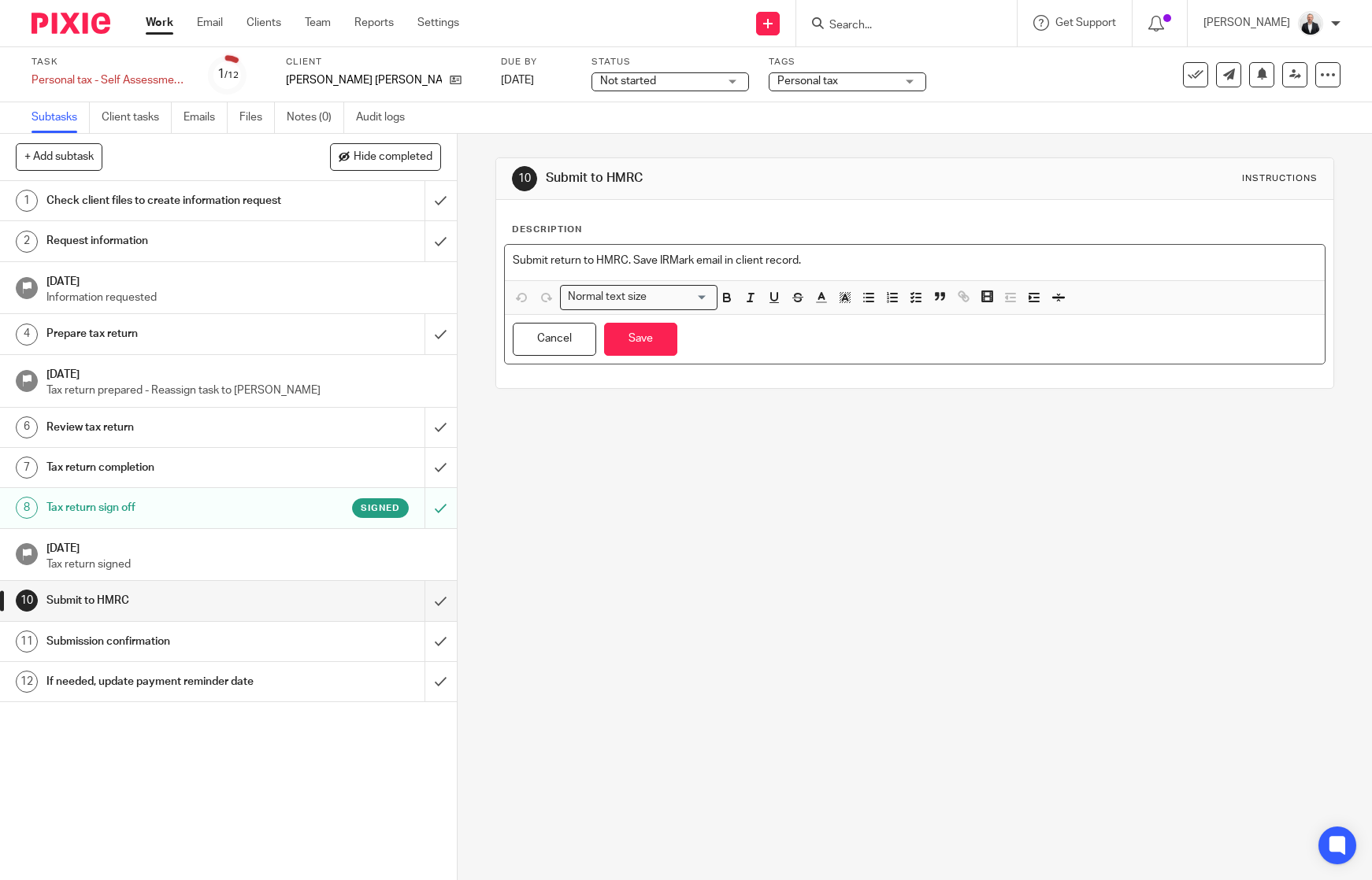
click at [934, 262] on p "Submit return to HMRC. Save IRMark email in client record." at bounding box center [915, 261] width 804 height 15
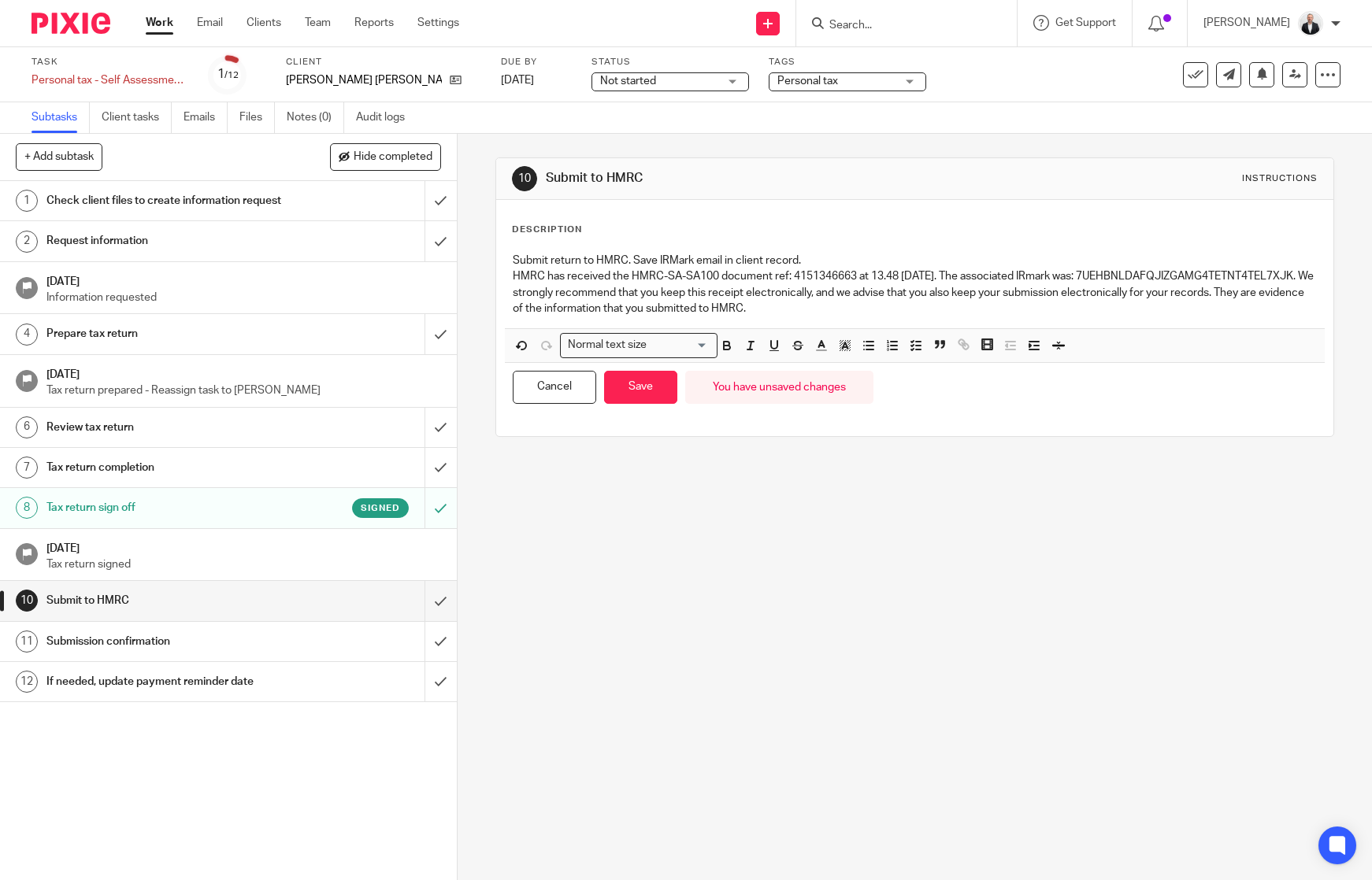
click at [676, 402] on div "Cancel Save You have unsaved changes" at bounding box center [915, 388] width 820 height 50
click at [660, 399] on button "Save" at bounding box center [641, 388] width 74 height 33
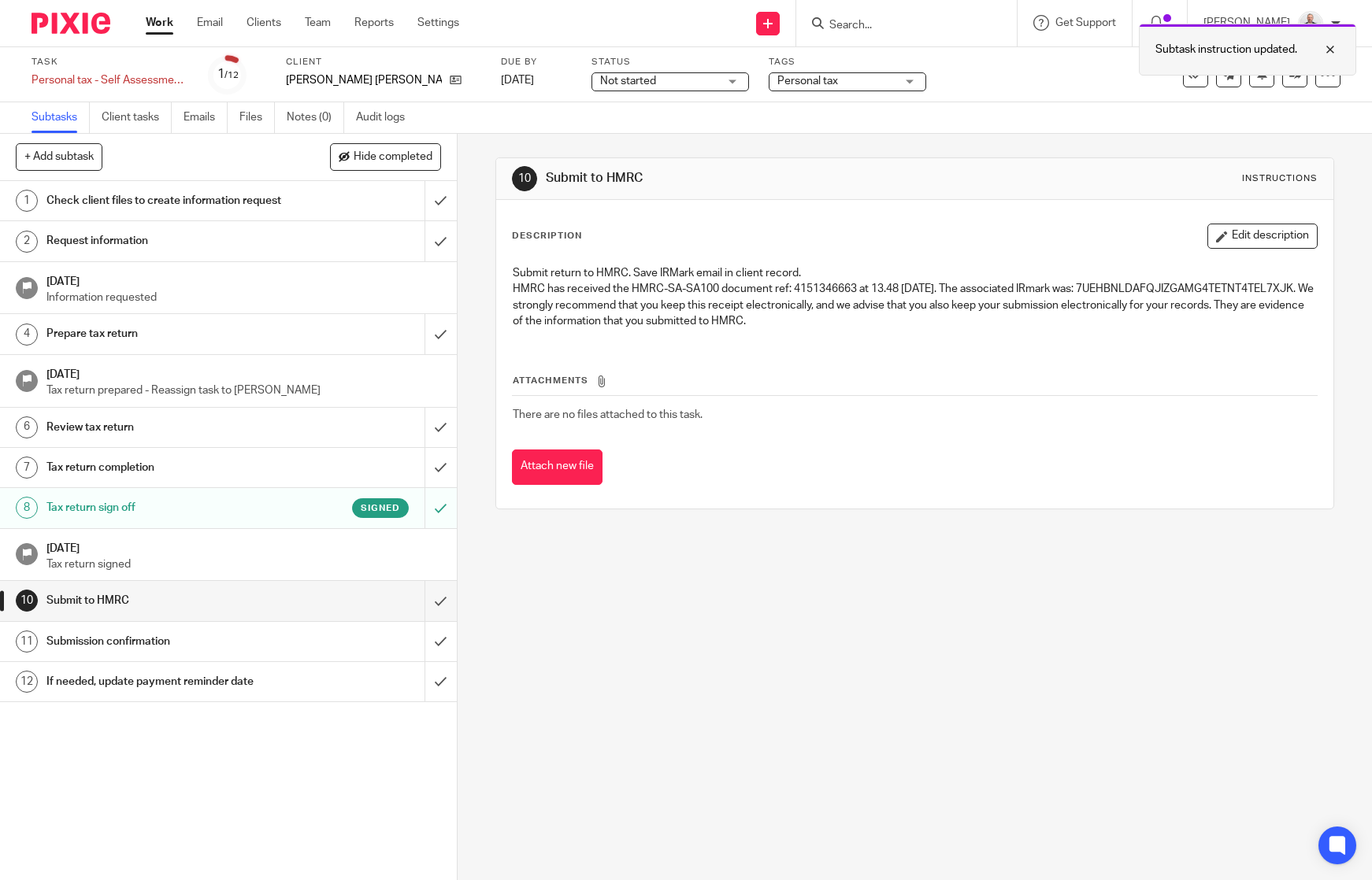
click at [1328, 47] on div at bounding box center [1319, 50] width 43 height 19
click at [232, 654] on h1 "Submission confirmation" at bounding box center [167, 641] width 242 height 24
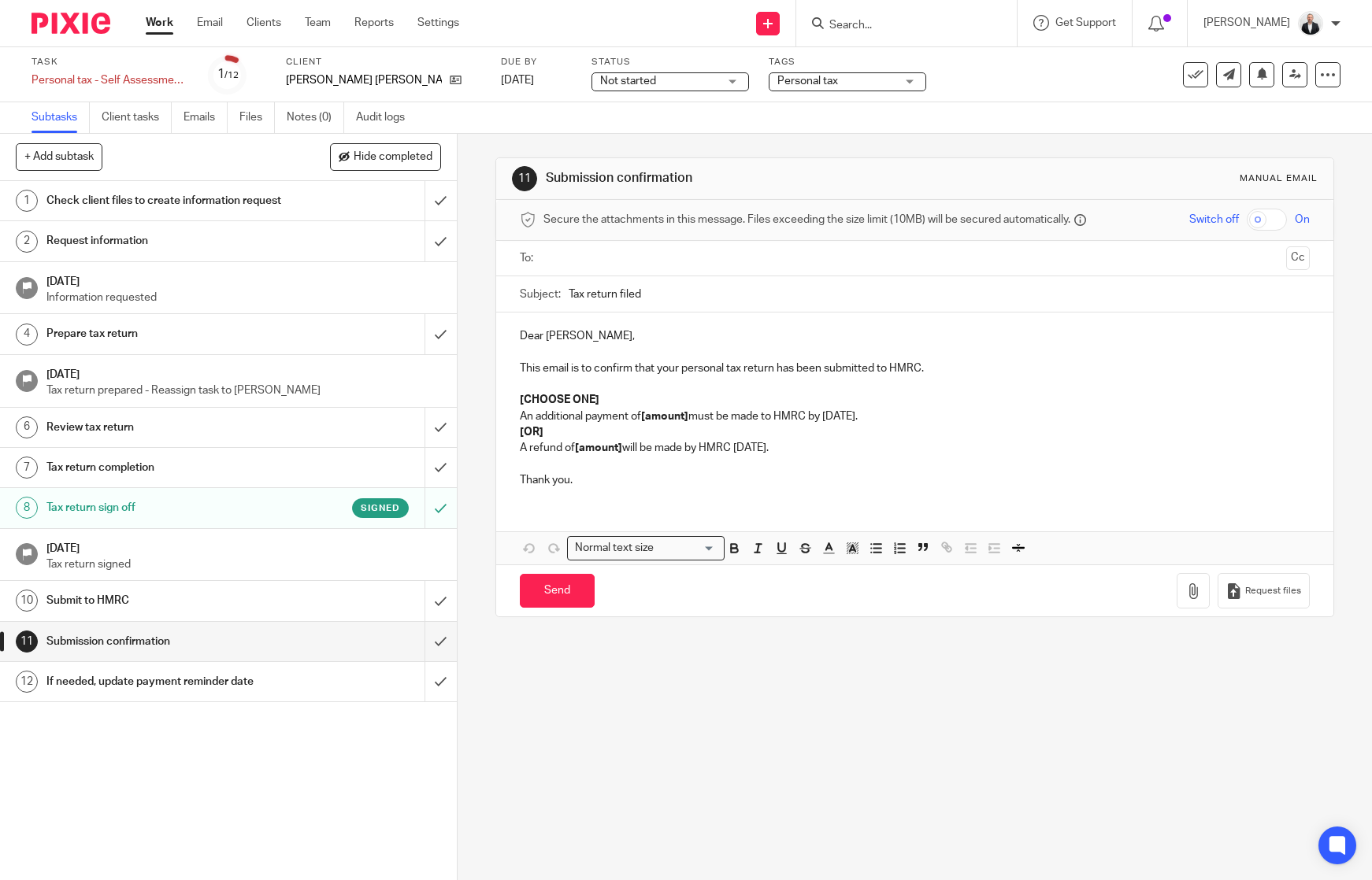
click at [667, 267] on input "text" at bounding box center [914, 259] width 730 height 18
click at [565, 338] on p "Dear Jennifer," at bounding box center [914, 339] width 790 height 15
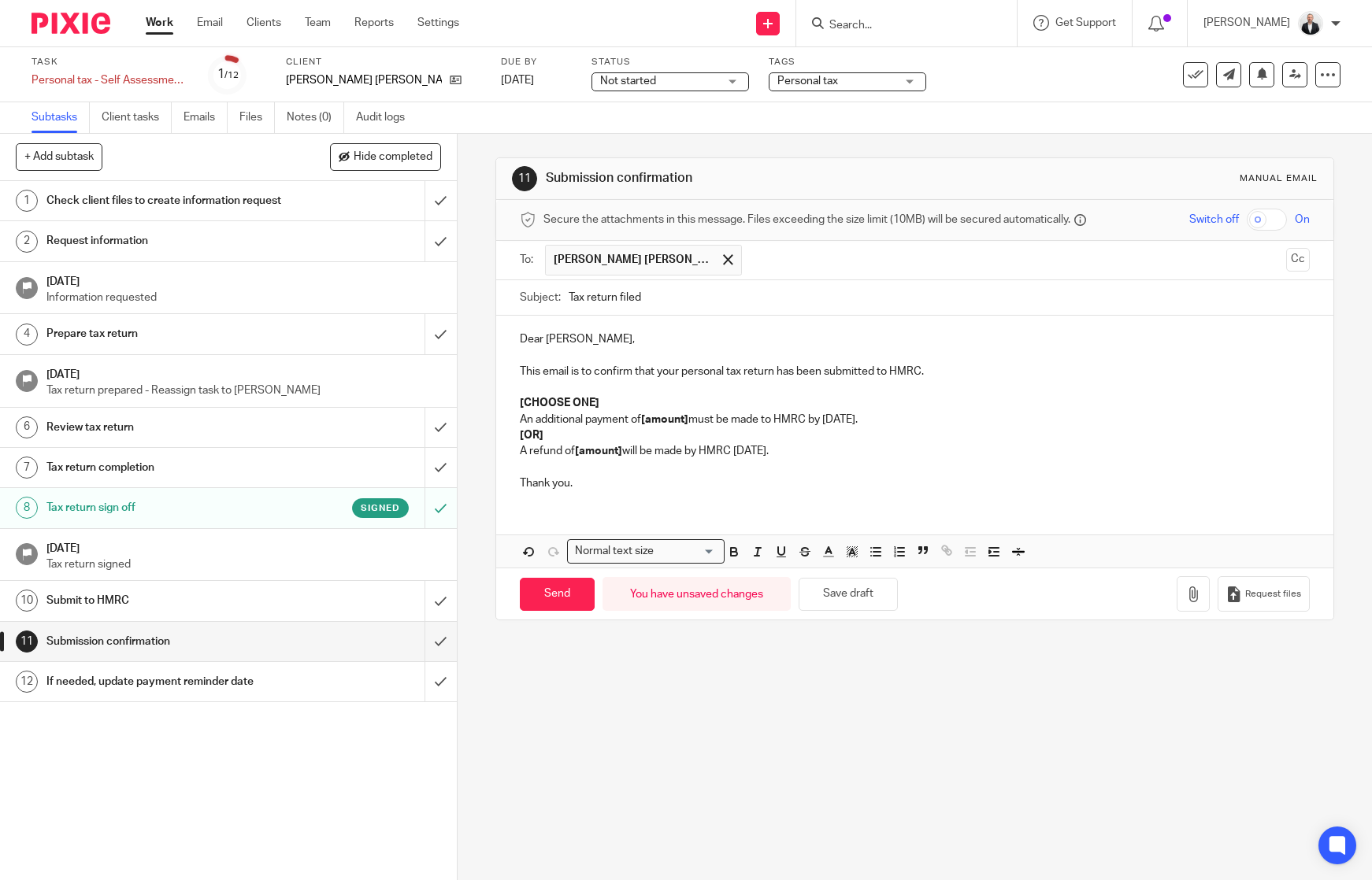
click at [1020, 376] on p "This email is to confirm that your personal tax return has been submitted to HM…" at bounding box center [914, 371] width 790 height 15
click at [700, 421] on p "An additional payment of [amount] must be made to HMRC by 31 January." at bounding box center [914, 419] width 790 height 15
click at [565, 421] on p "An additional payment of [amount] to be made to HMRC by 31 January." at bounding box center [914, 419] width 790 height 15
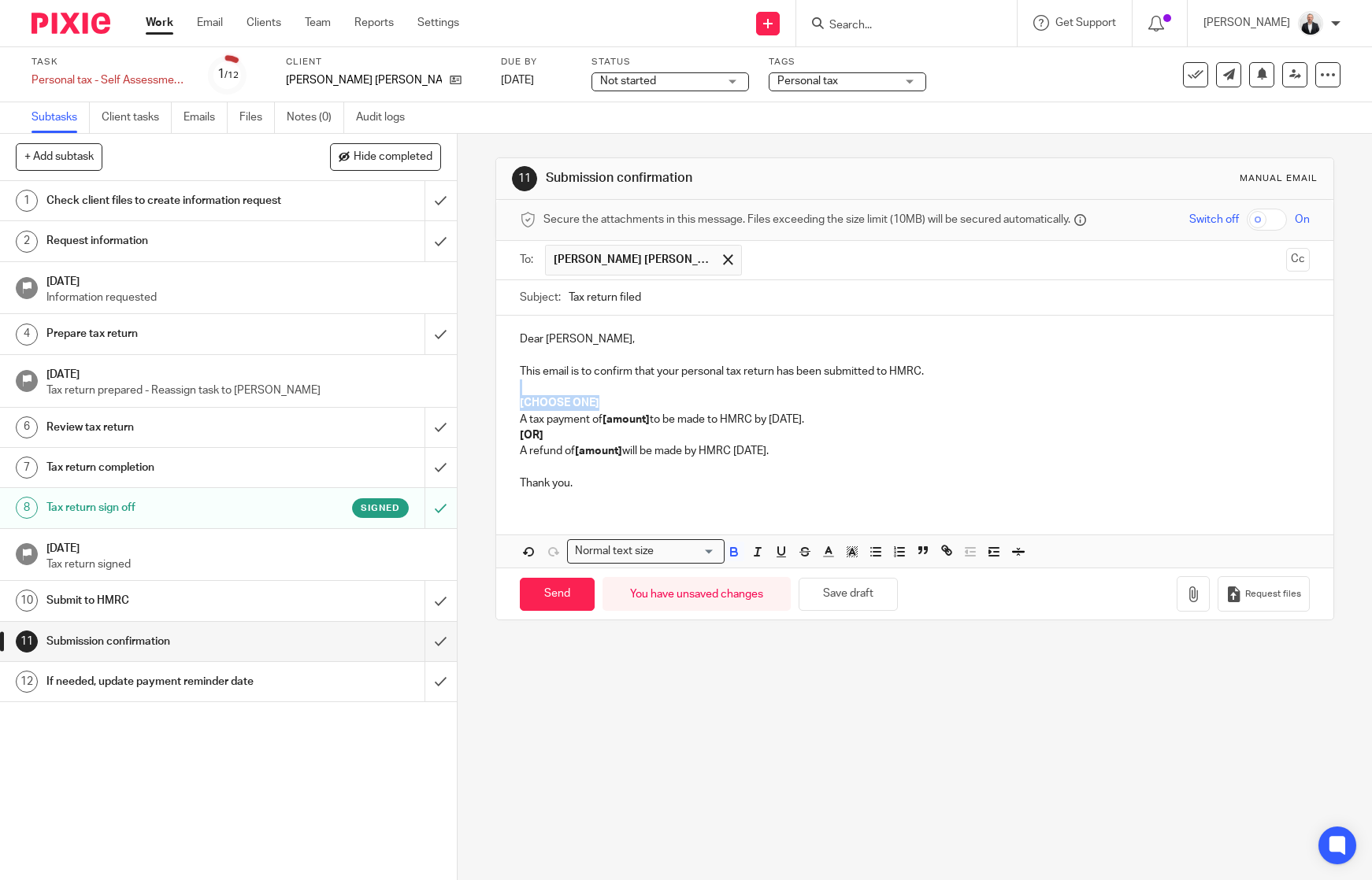
drag, startPoint x: 623, startPoint y: 399, endPoint x: 395, endPoint y: 394, distance: 228.1
click at [395, 394] on div "+ Add subtask Hide completed Cancel + Add 1 Check client files to create inform…" at bounding box center [686, 507] width 1372 height 746
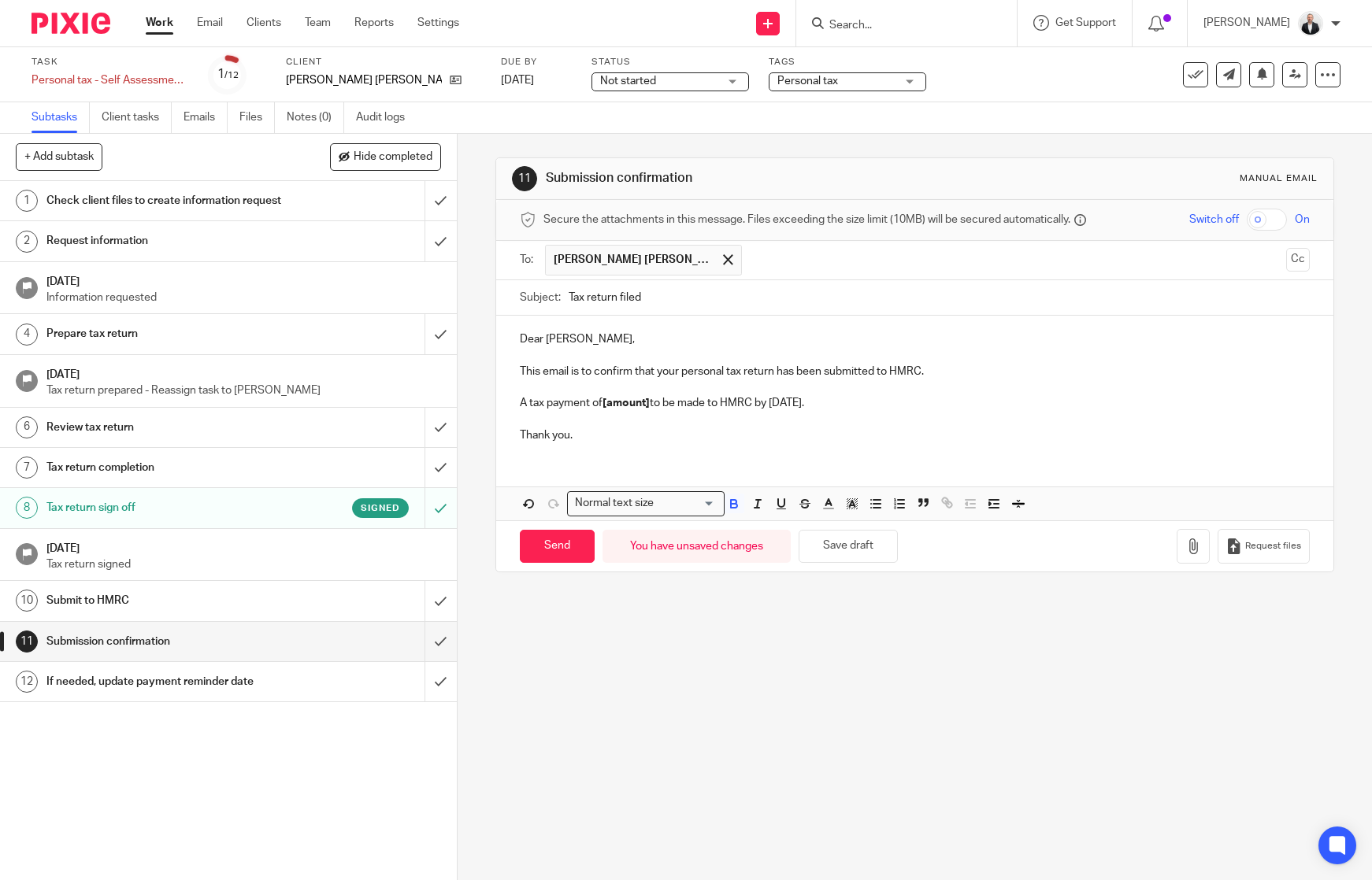
click at [624, 402] on strong "[amount]" at bounding box center [625, 404] width 47 height 11
click at [856, 407] on p "A tax payment of £ 568.25 needs to be made to HMRC by 31 January." at bounding box center [914, 403] width 790 height 15
click at [556, 548] on input "Send" at bounding box center [557, 546] width 74 height 33
type input "Sent"
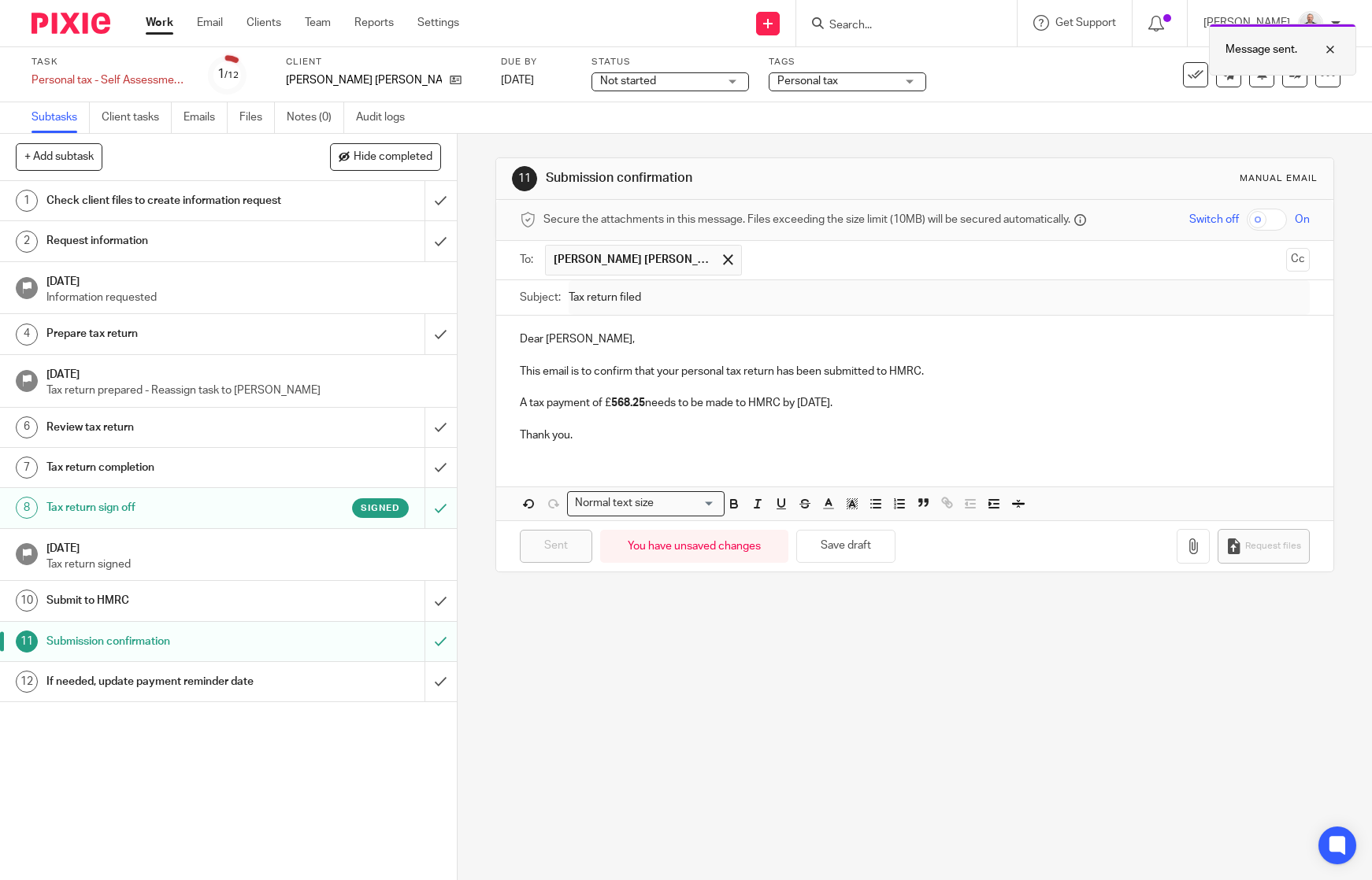
click at [1340, 56] on div "Message sent." at bounding box center [1282, 50] width 147 height 52
click at [1188, 80] on icon at bounding box center [1195, 74] width 15 height 15
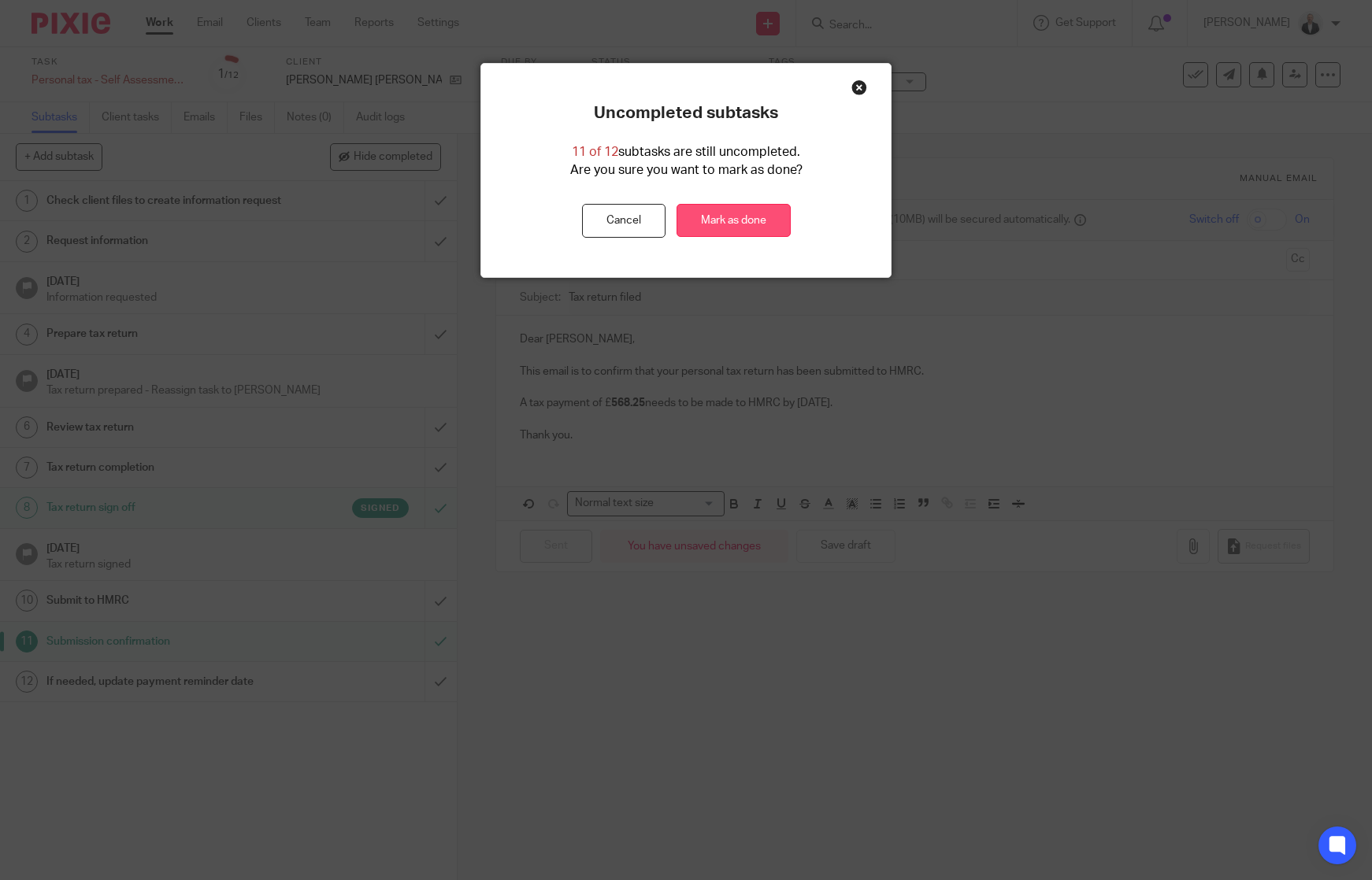
click at [707, 229] on link "Mark as done" at bounding box center [734, 220] width 115 height 33
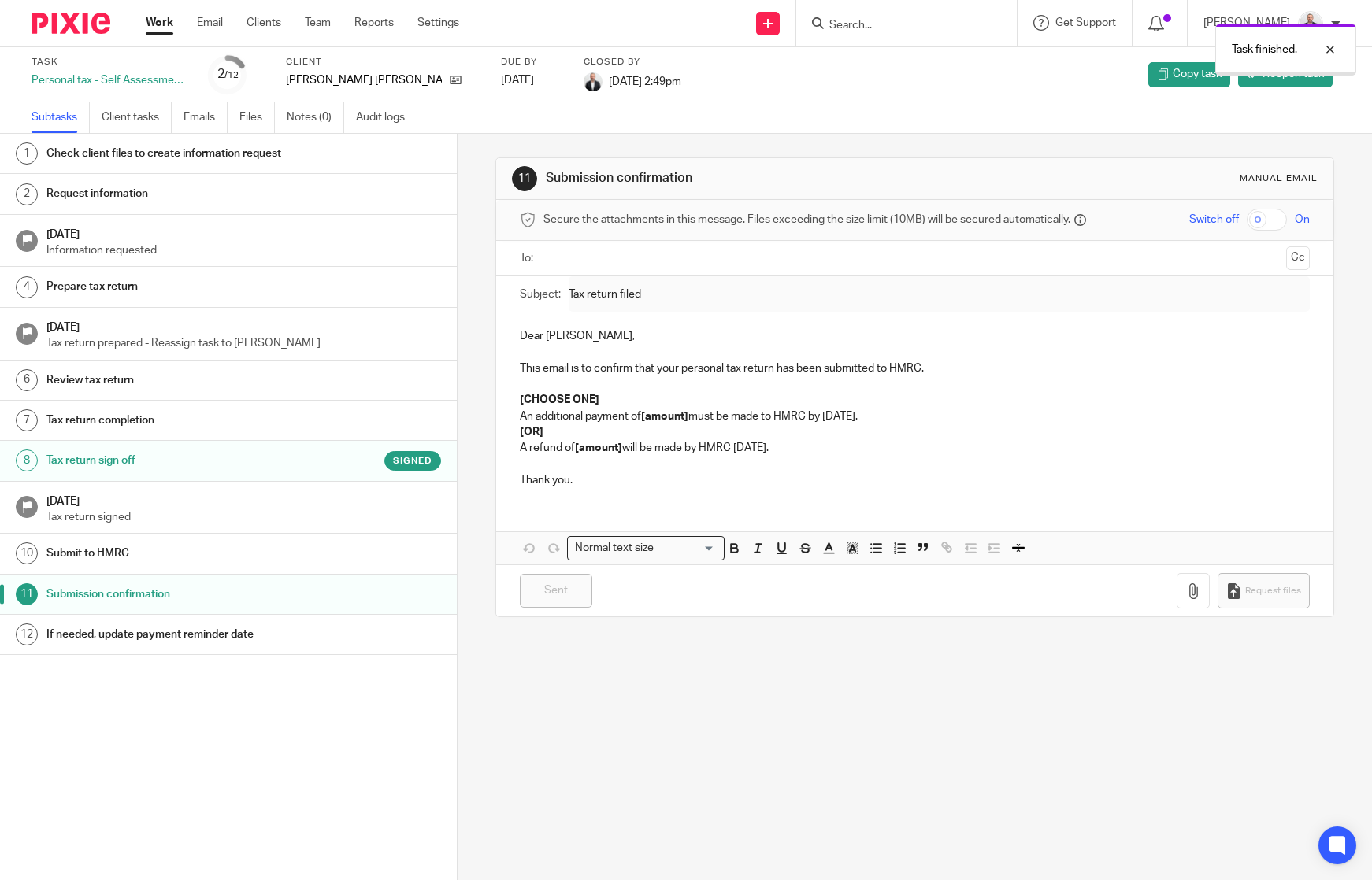
click at [911, 26] on div "Task finished." at bounding box center [1022, 45] width 670 height 60
click at [1319, 52] on div at bounding box center [1319, 50] width 43 height 19
click at [965, 29] on div "Task finished." at bounding box center [1022, 45] width 670 height 60
click at [897, 21] on input "Search" at bounding box center [898, 26] width 141 height 14
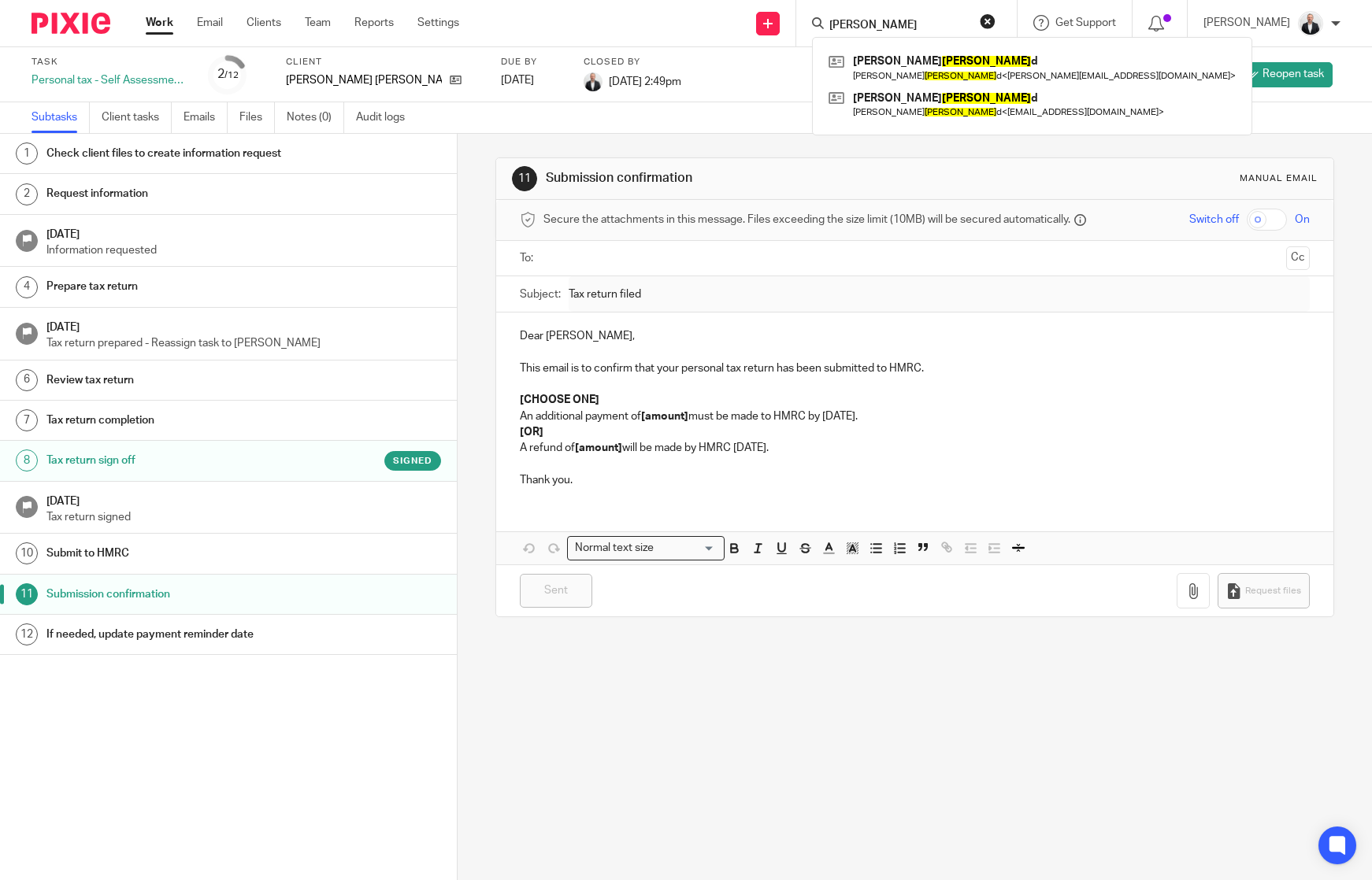
type input "mcdonal"
click at [967, 38] on div "Mr Terry Pemberton McDonal d Terry McDonal d < terry.dps@gmail.com > Mrs Jennif…" at bounding box center [1032, 86] width 440 height 98
click at [960, 56] on link at bounding box center [1032, 68] width 415 height 36
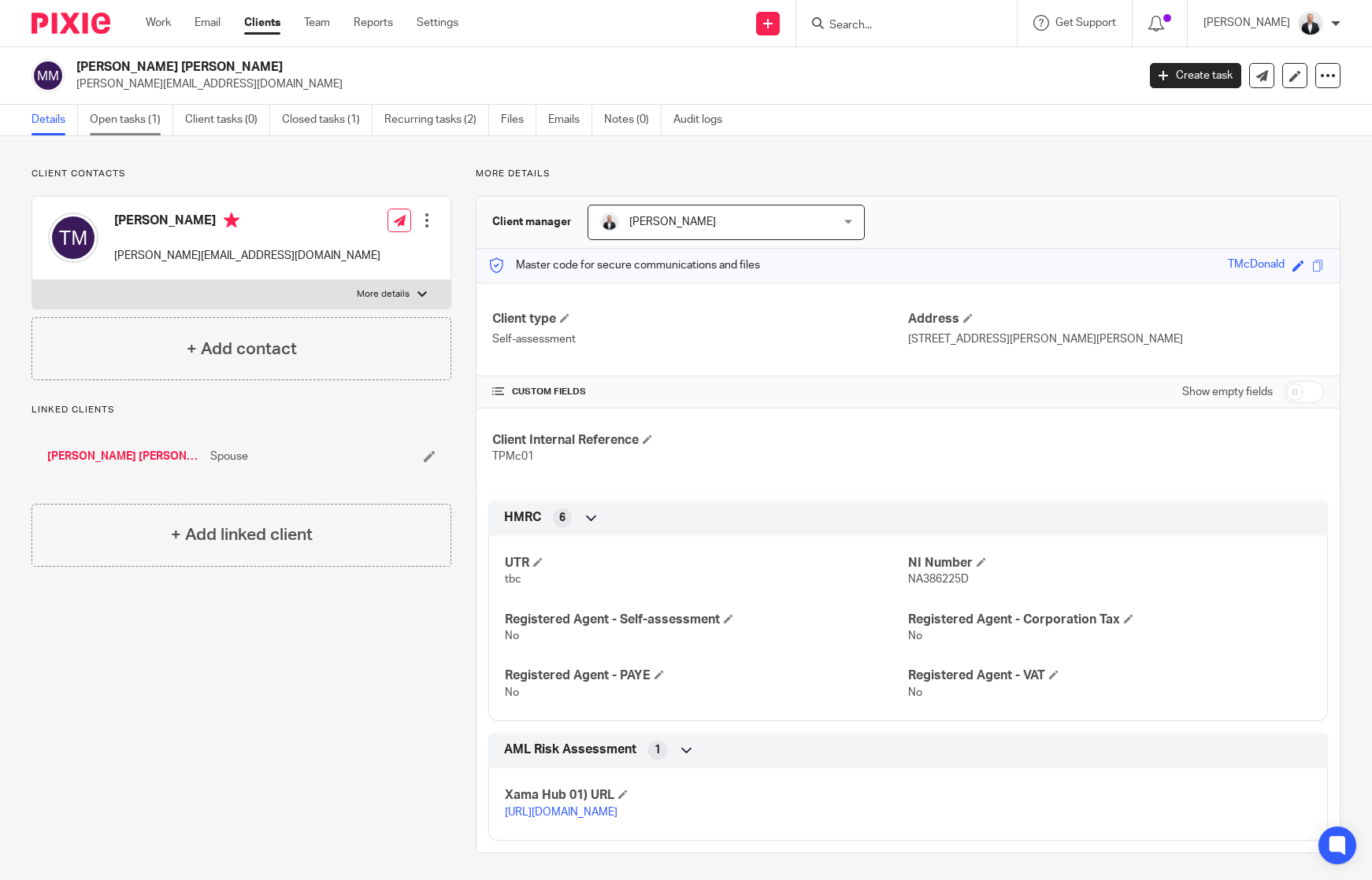
click at [131, 115] on link "Open tasks (1)" at bounding box center [131, 120] width 83 height 31
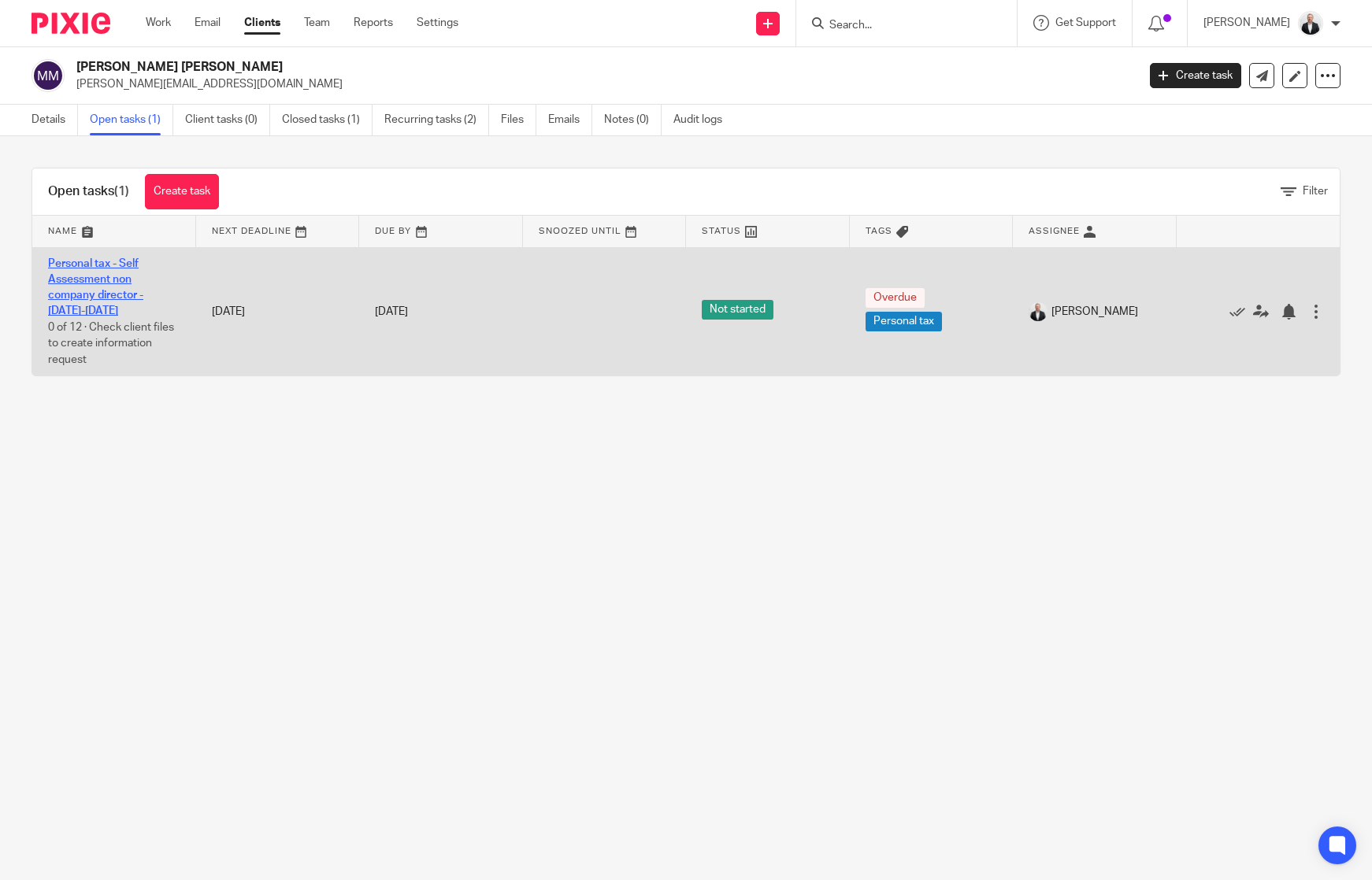
click at [126, 262] on link "Personal tax - Self Assessment non company director - [DATE]-[DATE]" at bounding box center [95, 288] width 95 height 59
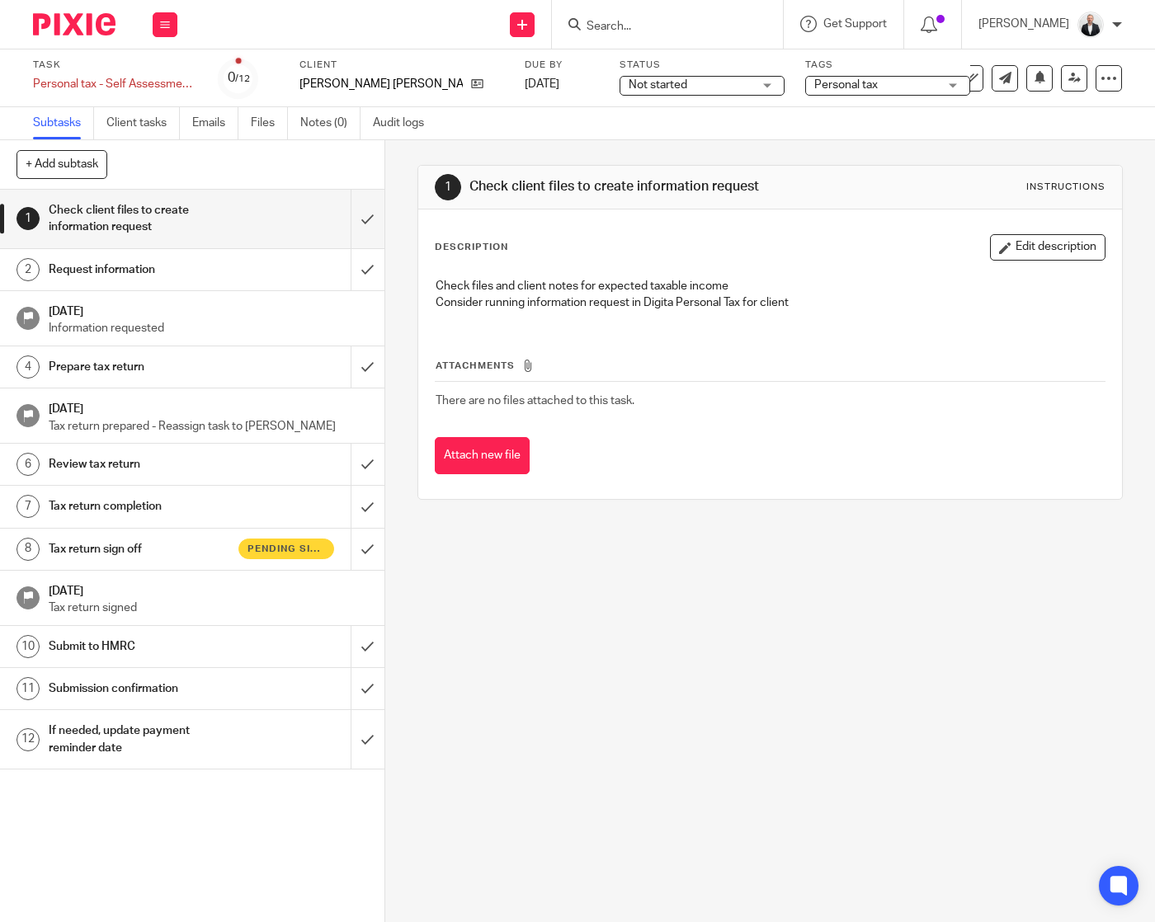
click at [715, 20] on input "Search" at bounding box center [659, 27] width 148 height 15
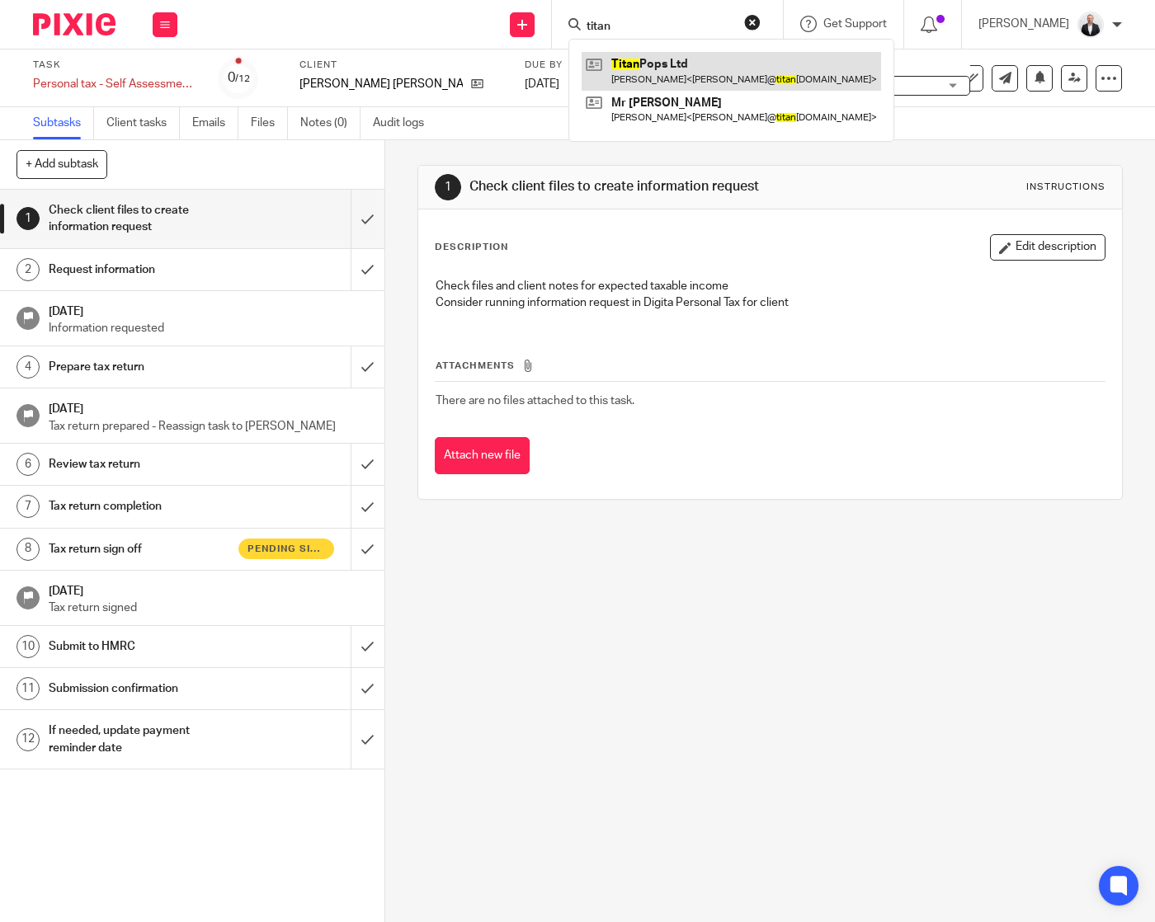
type input "titan"
click at [705, 52] on link at bounding box center [731, 71] width 299 height 38
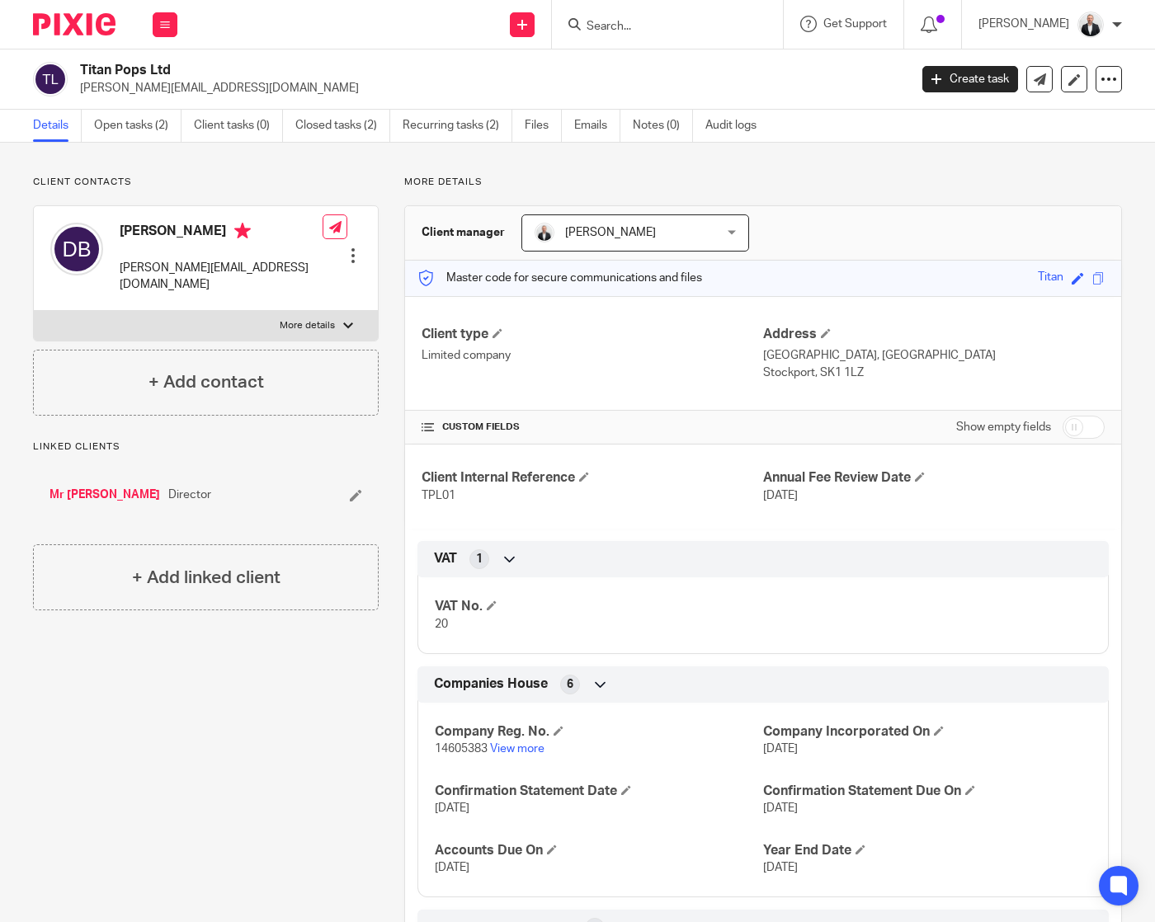
click at [1134, 250] on div "Client contacts David Bailey david@titanpops.co.uk Edit contact Create client f…" at bounding box center [577, 606] width 1155 height 926
click at [1121, 257] on div "Client contacts David Bailey david@titanpops.co.uk Edit contact Create client f…" at bounding box center [577, 606] width 1155 height 926
click at [980, 166] on div "Client contacts David Bailey david@titanpops.co.uk Edit contact Create client f…" at bounding box center [577, 606] width 1155 height 926
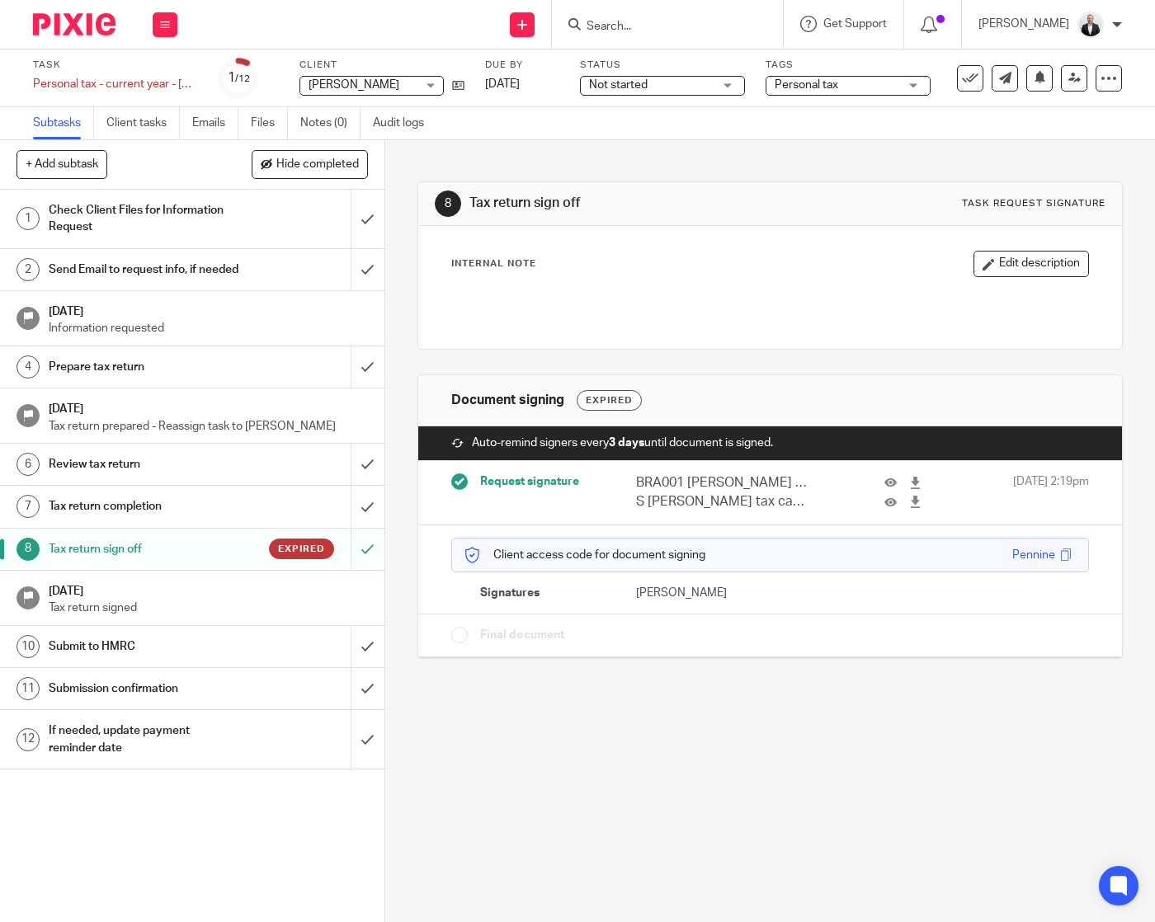
click at [1096, 228] on div "Internal Note Edit description" at bounding box center [770, 287] width 705 height 123
click at [785, 767] on div "8 Tax return sign off Task request signature Internal Note Edit description Doc…" at bounding box center [770, 531] width 770 height 782
click at [785, 738] on div "8 Tax return sign off Task request signature Internal Note Edit description Doc…" at bounding box center [770, 531] width 770 height 782
click at [606, 780] on div "8 Tax return sign off Task request signature Internal Note Edit description Doc…" at bounding box center [770, 531] width 770 height 782
click at [656, 745] on div "8 Tax return sign off Task request signature Internal Note Edit description Doc…" at bounding box center [770, 531] width 770 height 782
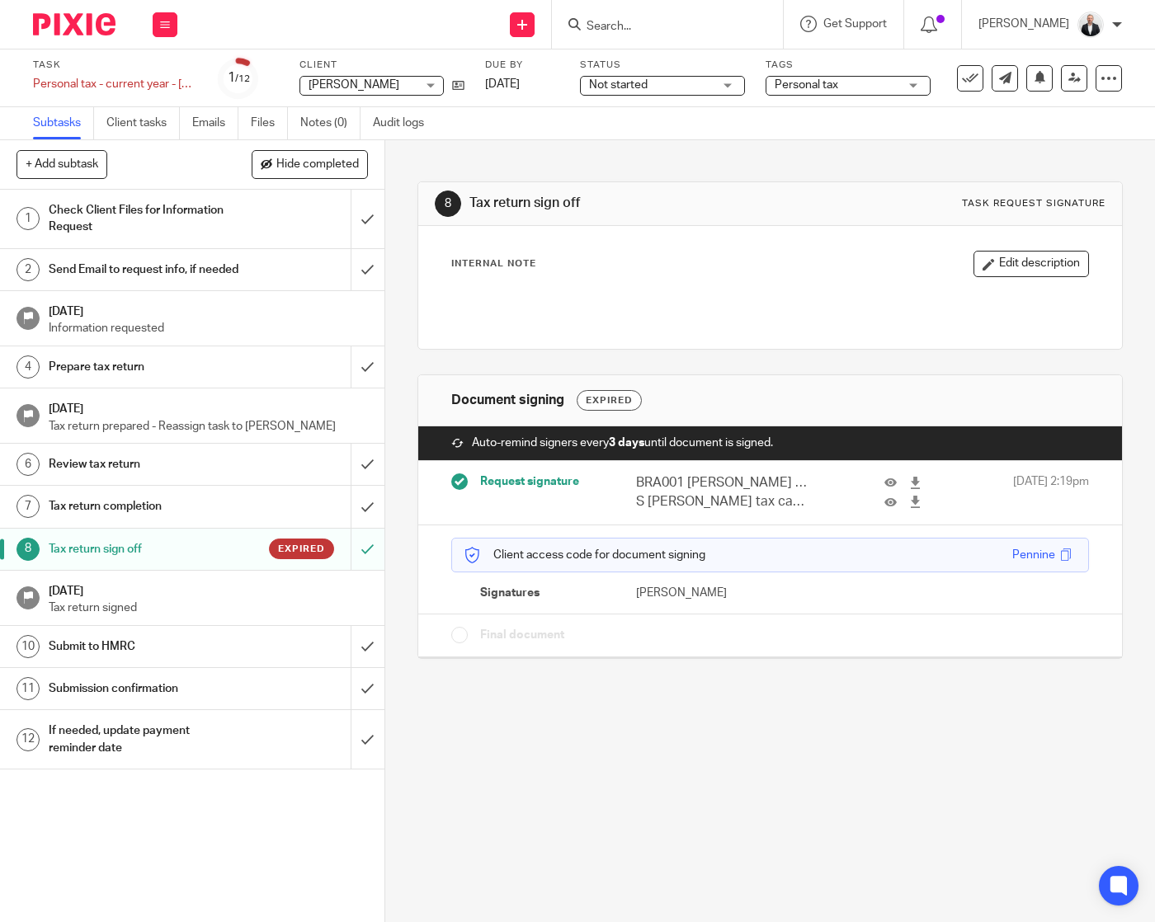
click at [626, 757] on div "8 Tax return sign off Task request signature Internal Note Edit description Doc…" at bounding box center [770, 531] width 770 height 782
click at [760, 780] on div "8 Tax return sign off Task request signature Internal Note Edit description Doc…" at bounding box center [770, 531] width 770 height 782
click at [168, 557] on h1 "Tax return sign off" at bounding box center [144, 549] width 191 height 25
click at [1067, 787] on div "8 Tax return sign off Task request signature Internal Note Edit description Doc…" at bounding box center [770, 531] width 770 height 782
